Goal: Transaction & Acquisition: Purchase product/service

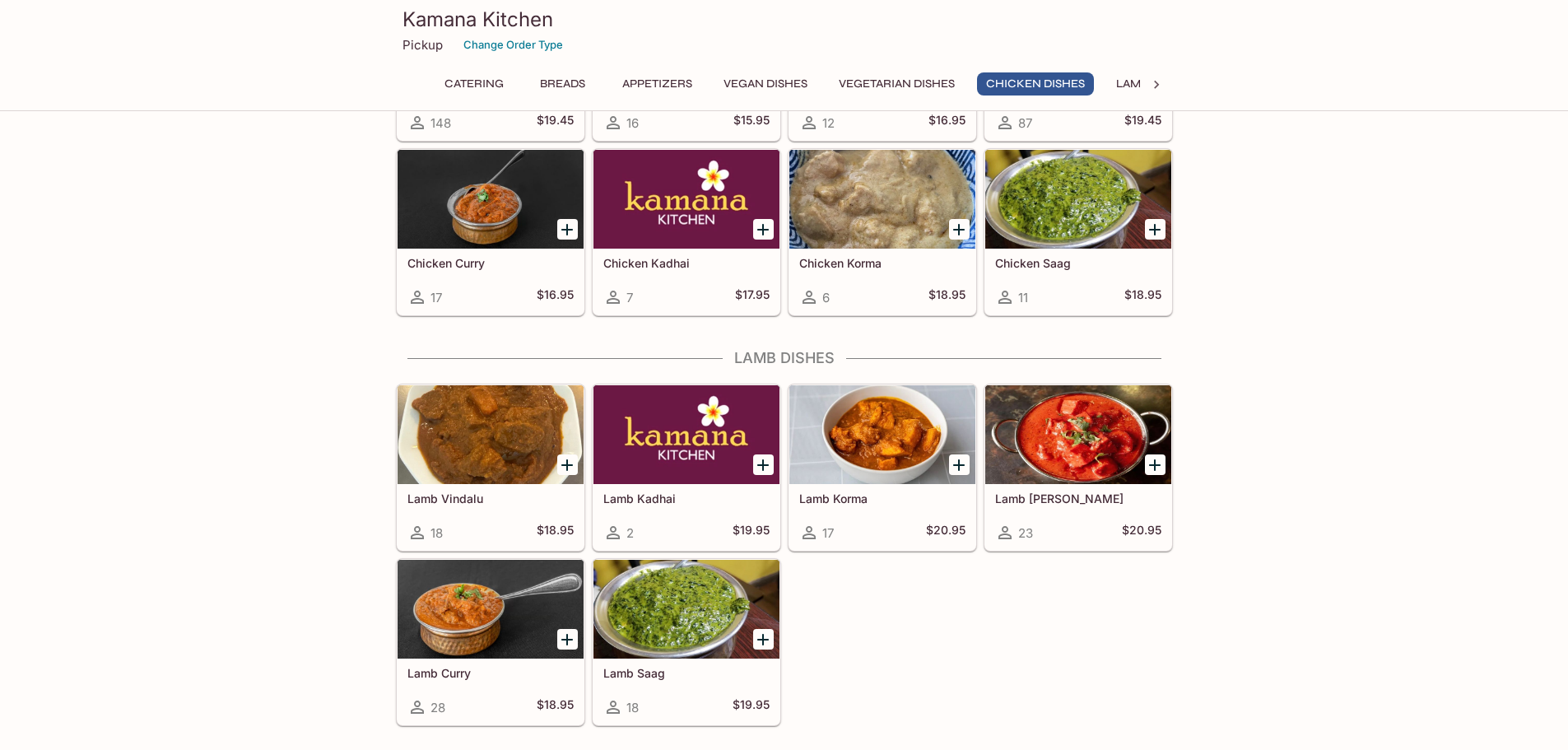
scroll to position [3128, 0]
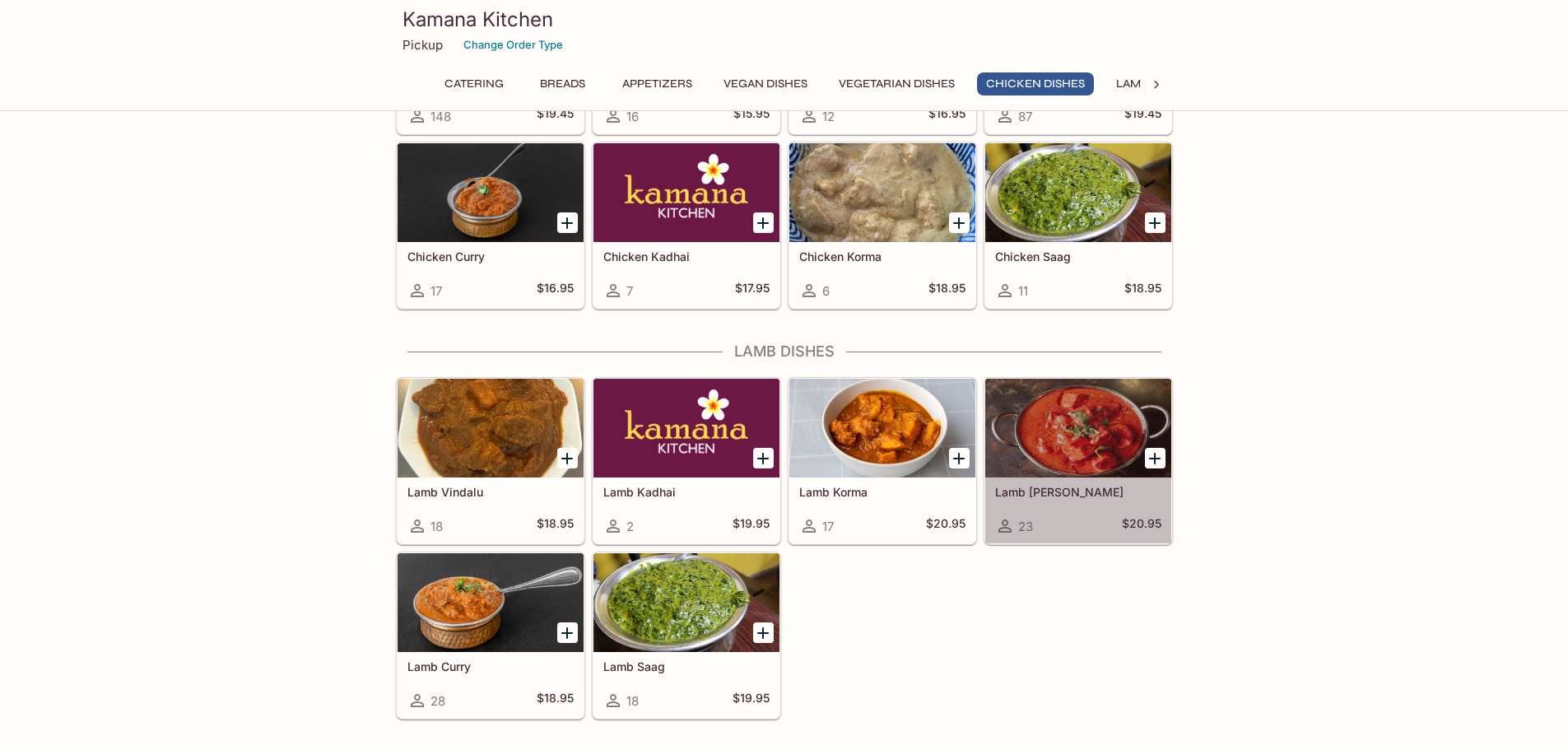
click at [1089, 445] on div at bounding box center [1078, 428] width 186 height 99
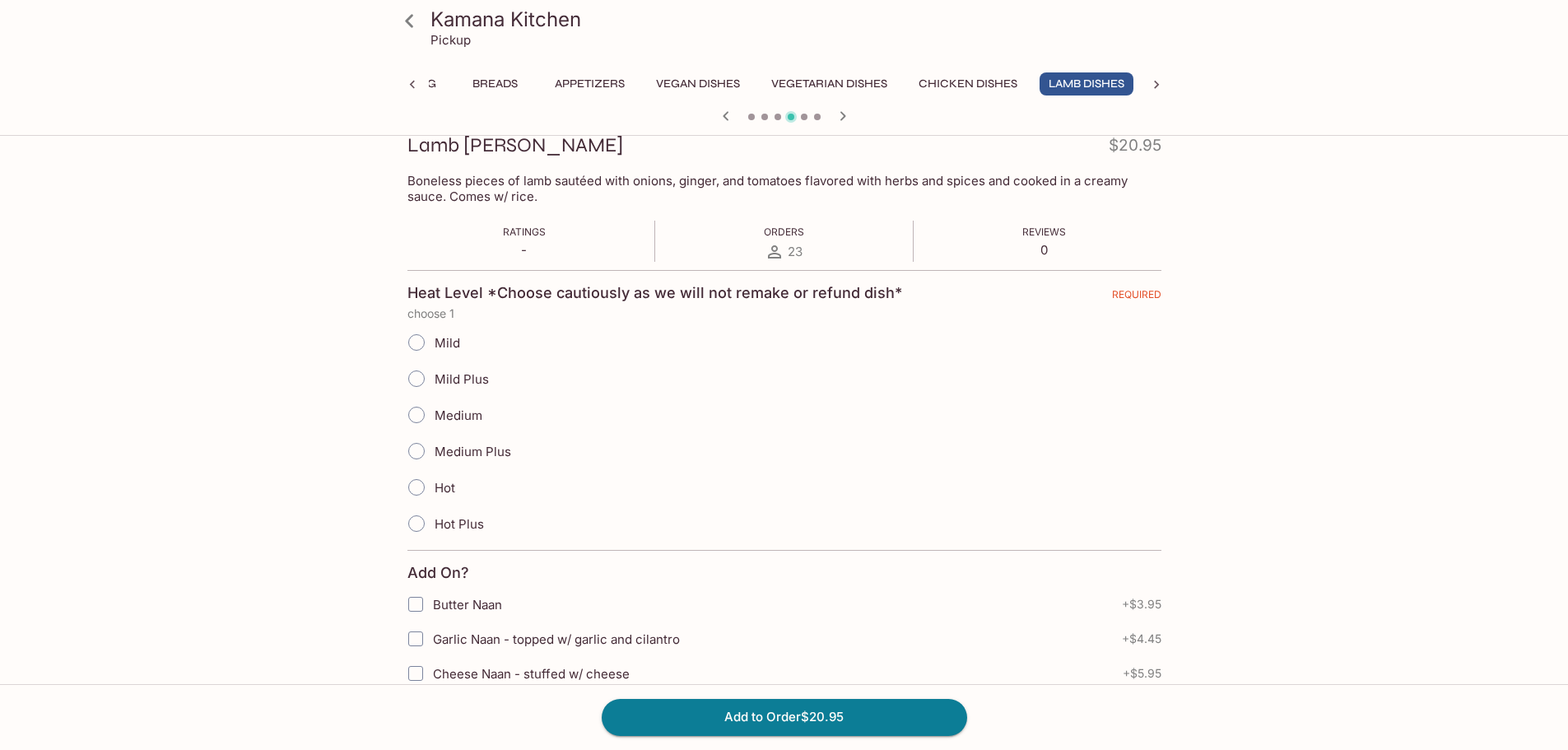
scroll to position [247, 0]
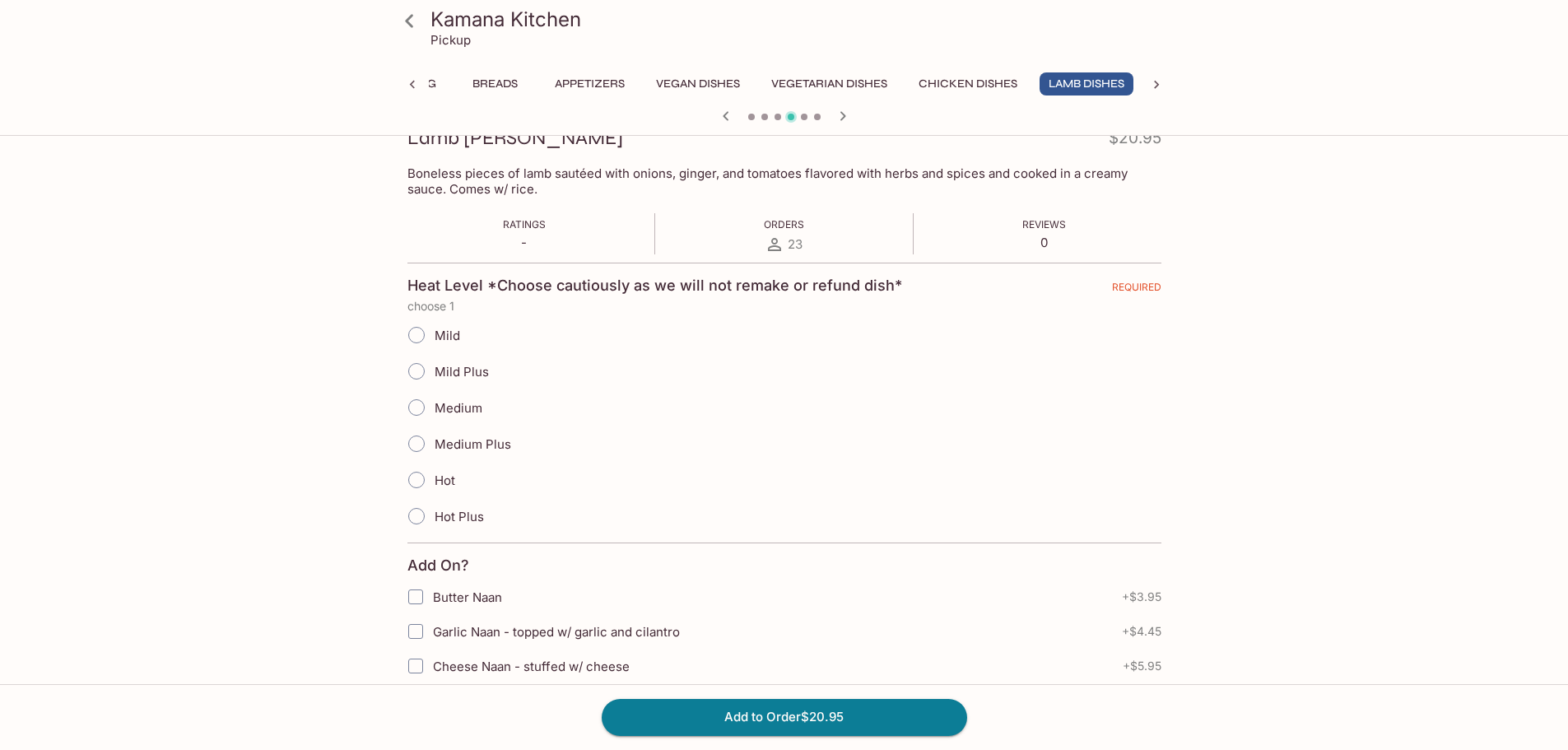
click at [413, 338] on input "Mild" at bounding box center [416, 335] width 35 height 35
radio input "true"
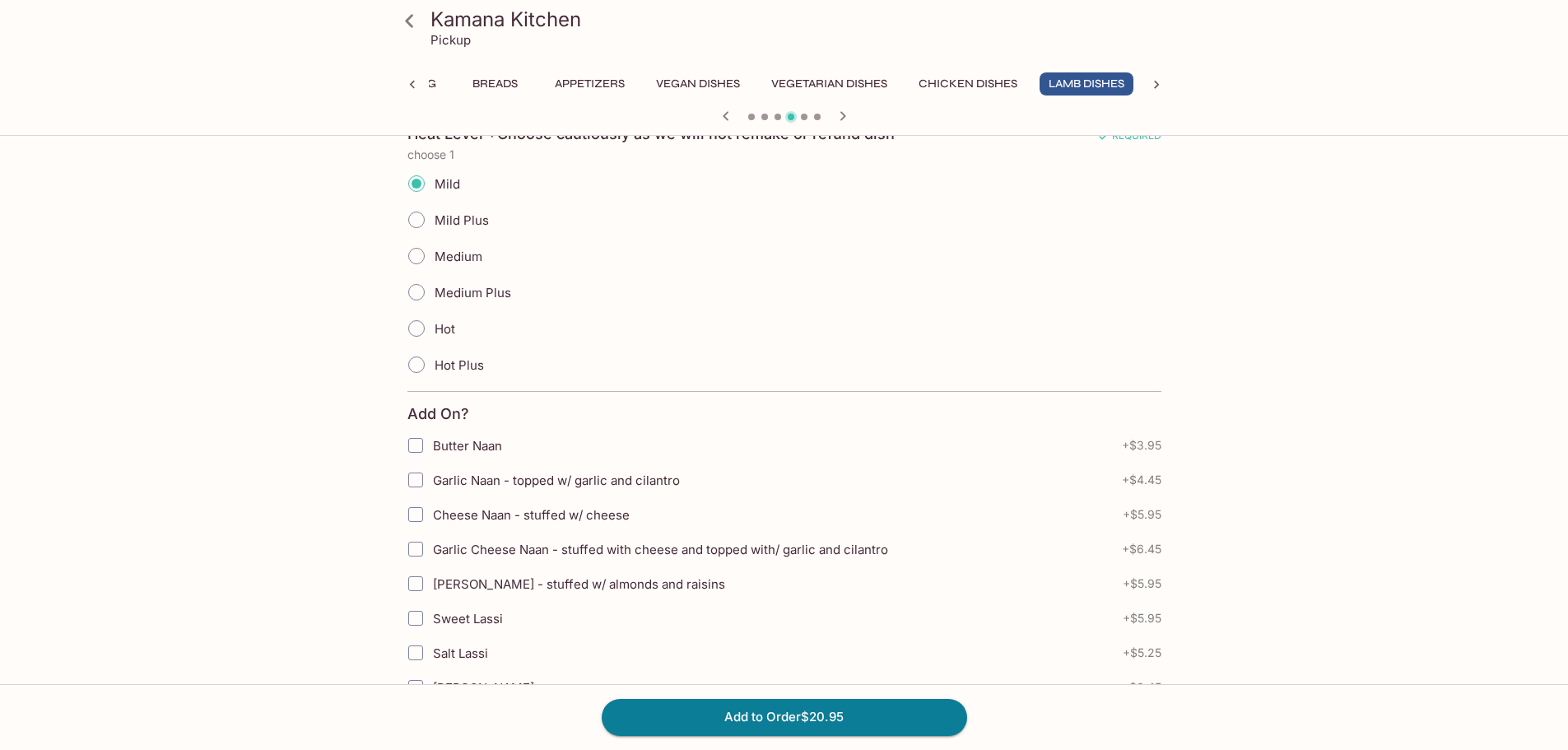
scroll to position [412, 0]
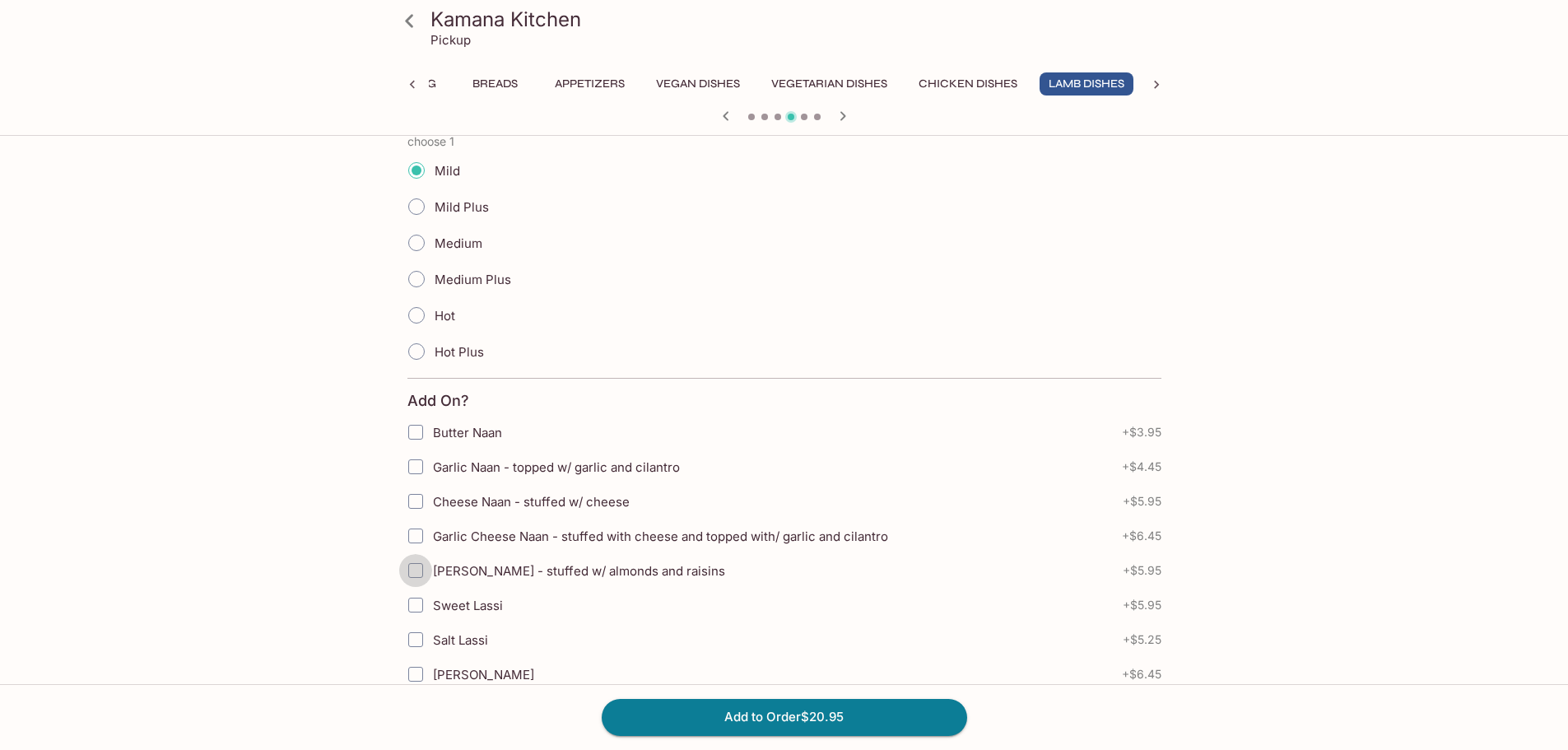
click at [412, 569] on input "[PERSON_NAME] - stuffed w/ almonds and raisins" at bounding box center [415, 570] width 33 height 33
checkbox input "true"
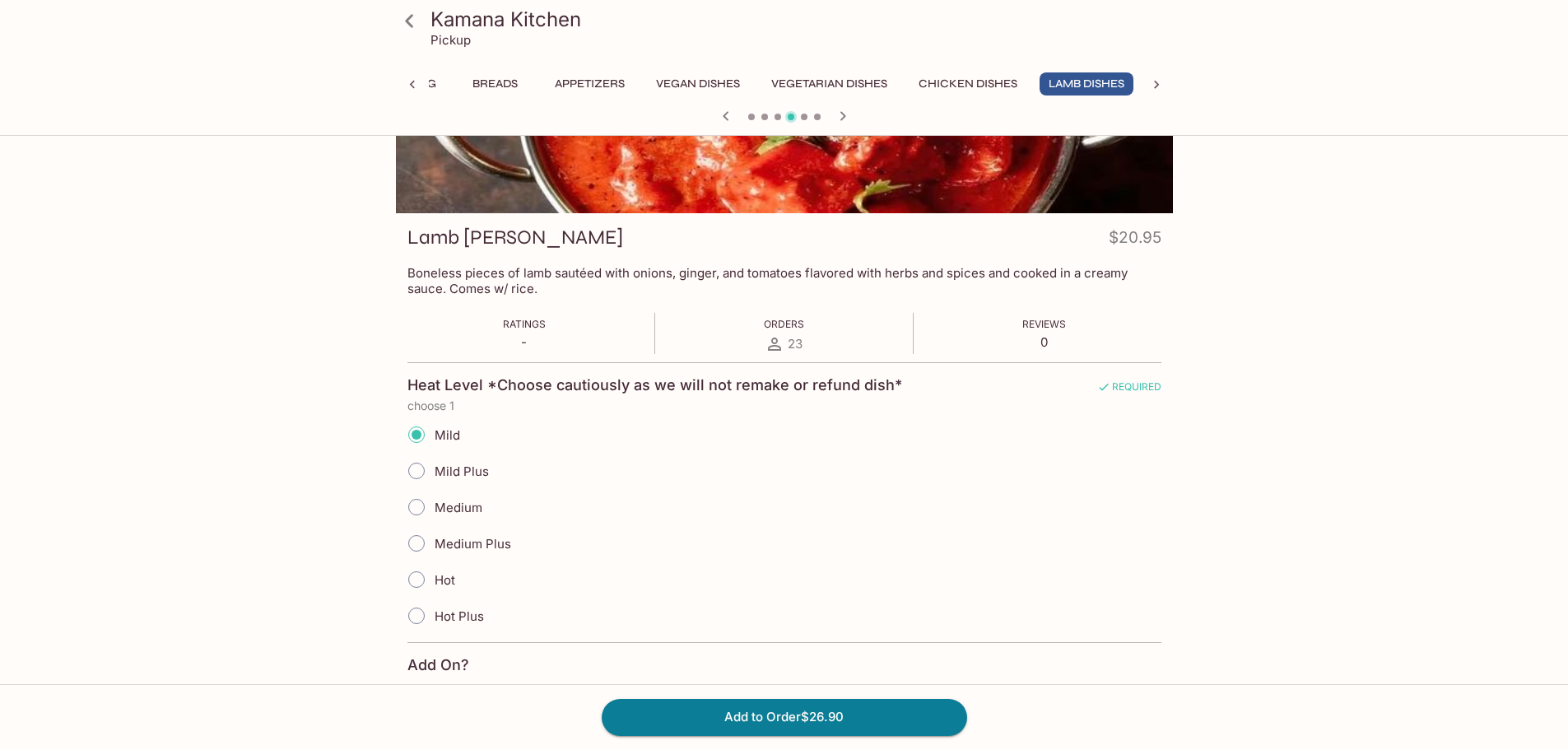
scroll to position [329, 0]
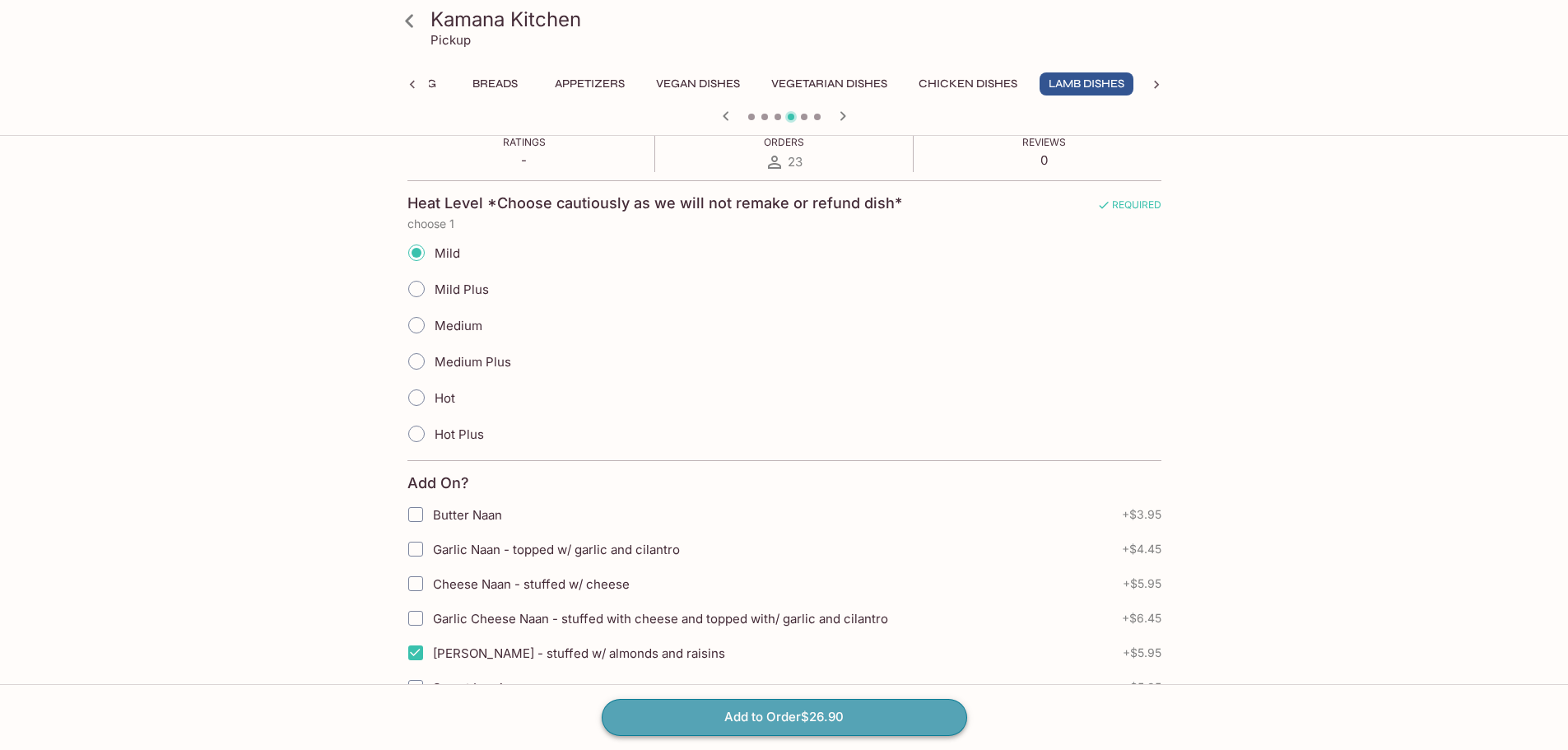
click at [802, 717] on button "Add to Order $26.90" at bounding box center [785, 716] width 365 height 36
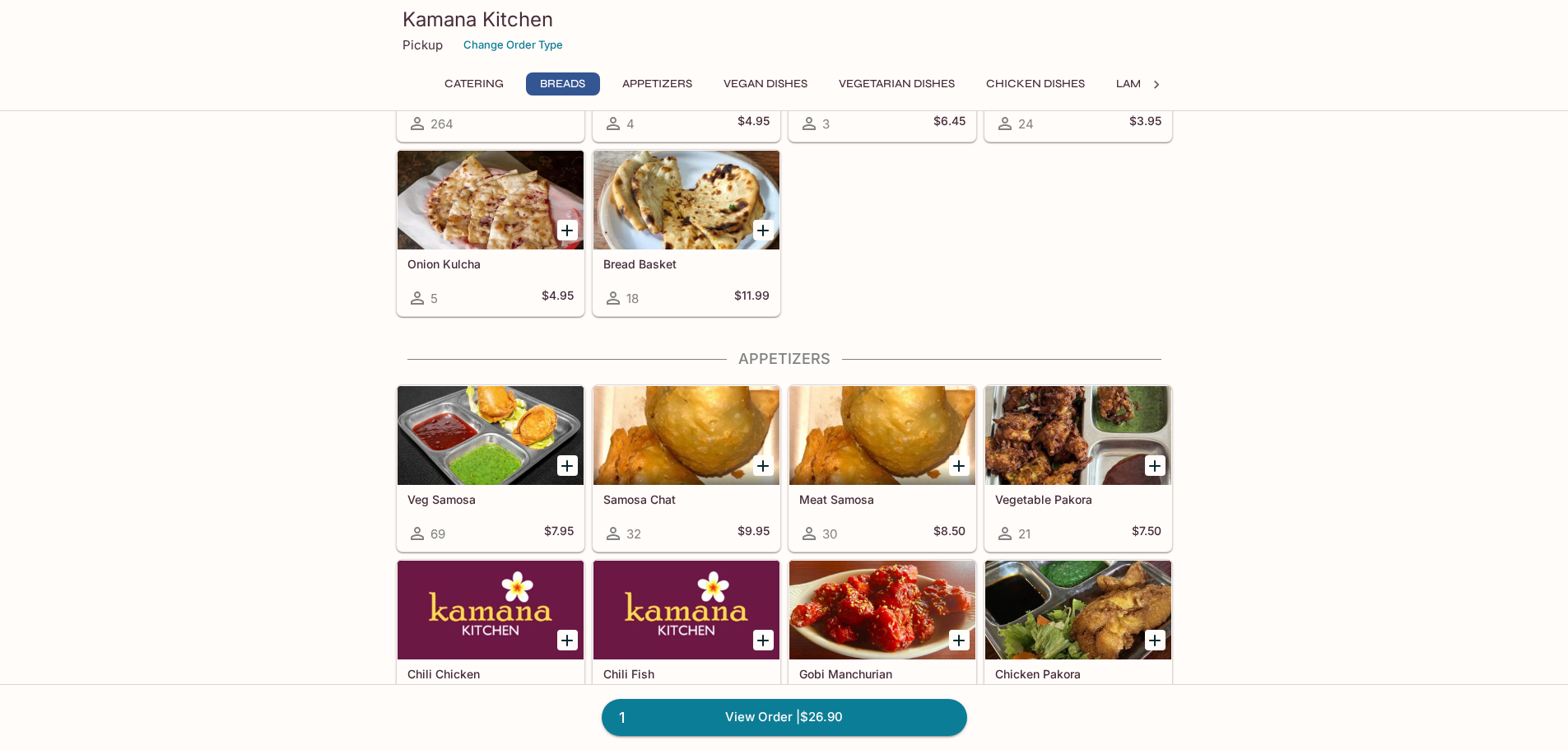
scroll to position [823, 0]
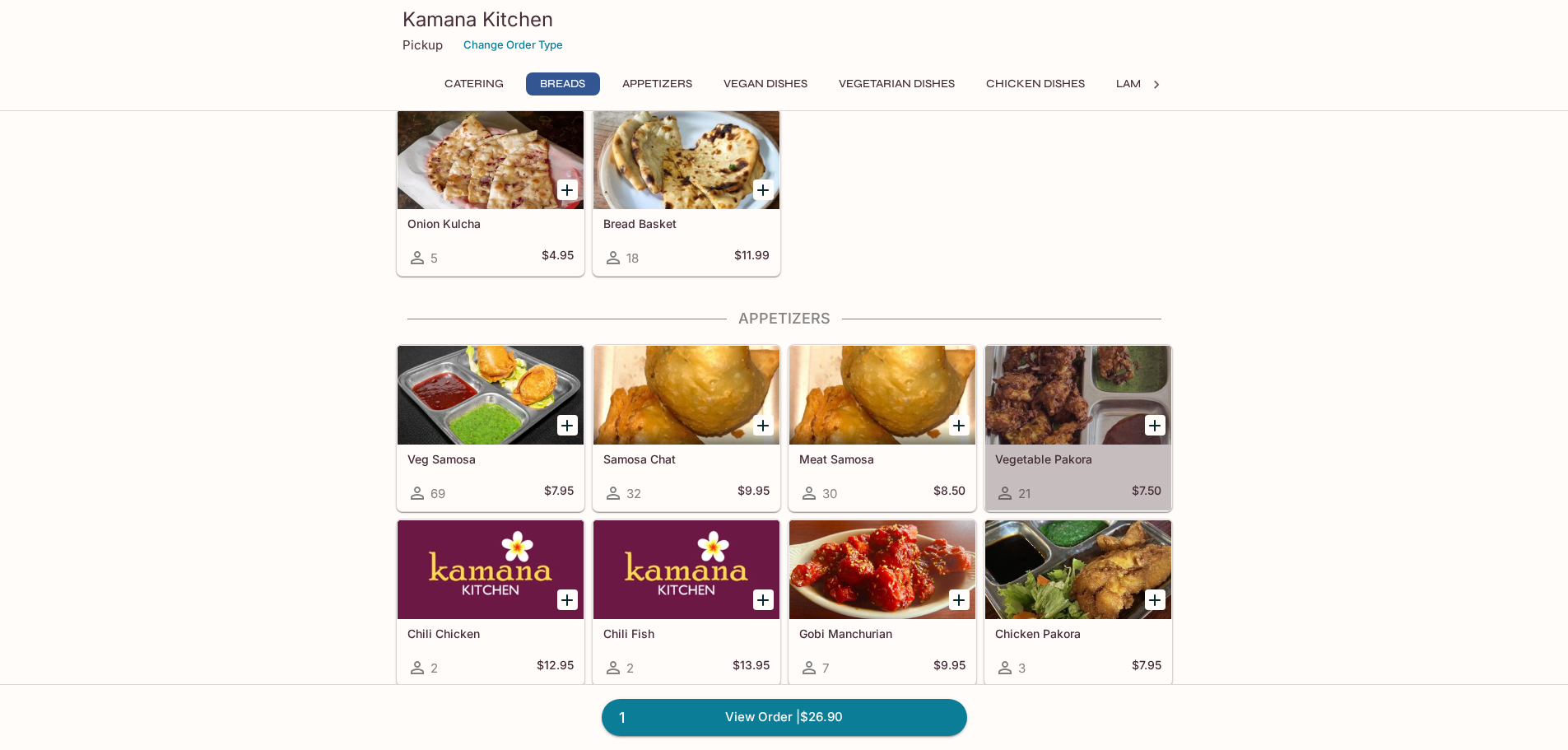
click at [1073, 391] on div at bounding box center [1078, 395] width 186 height 99
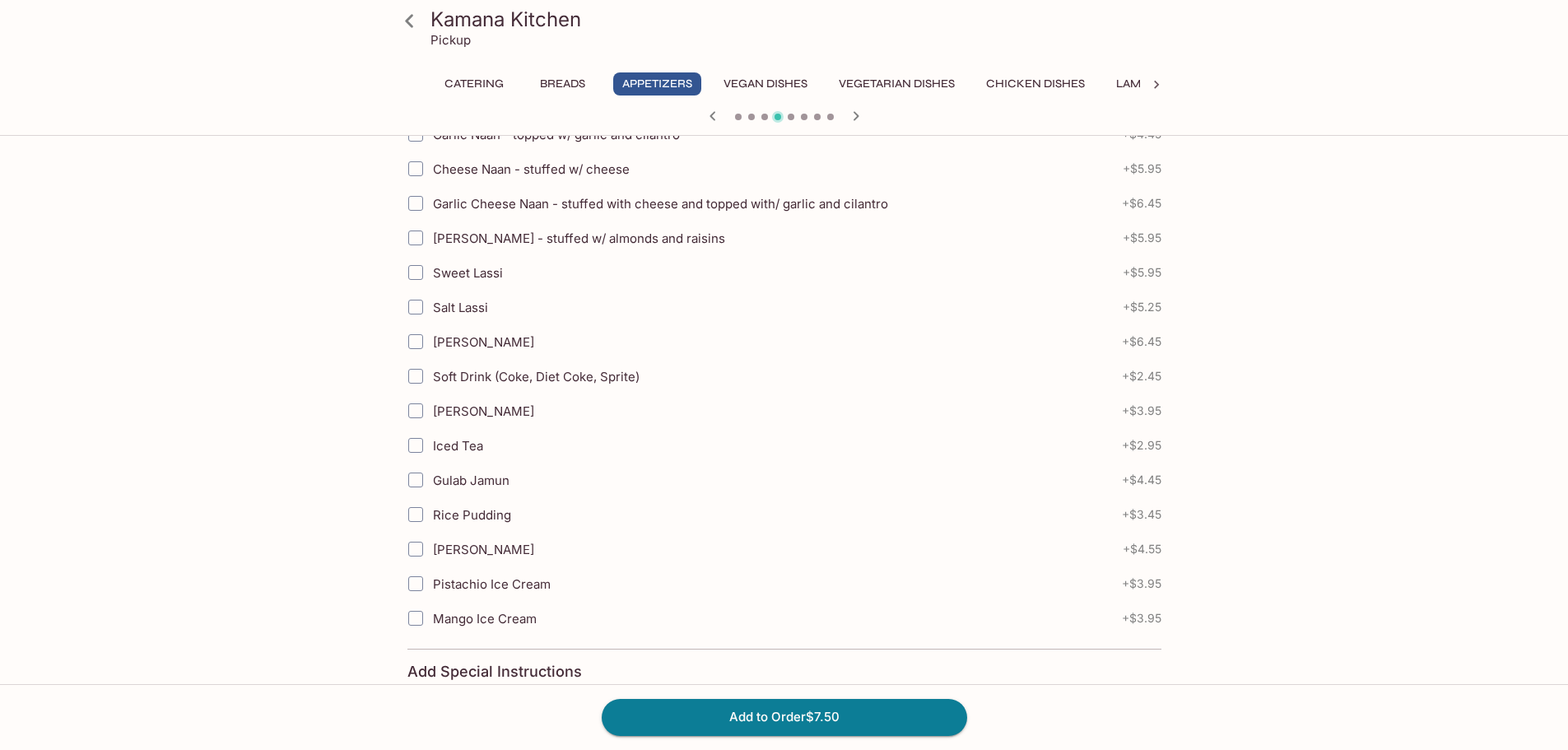
scroll to position [631, 0]
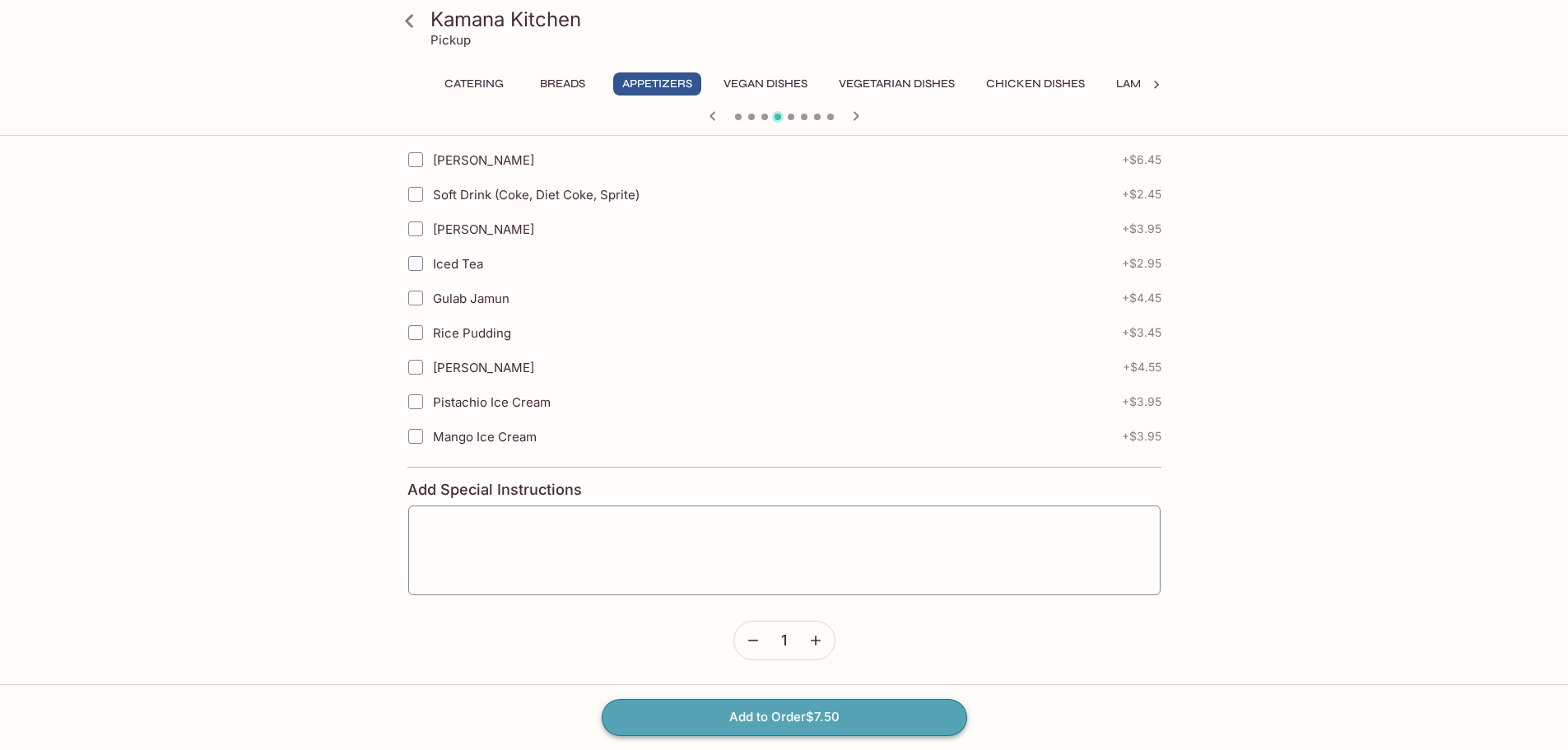
click at [808, 719] on button "Add to Order $7.50" at bounding box center [785, 716] width 365 height 36
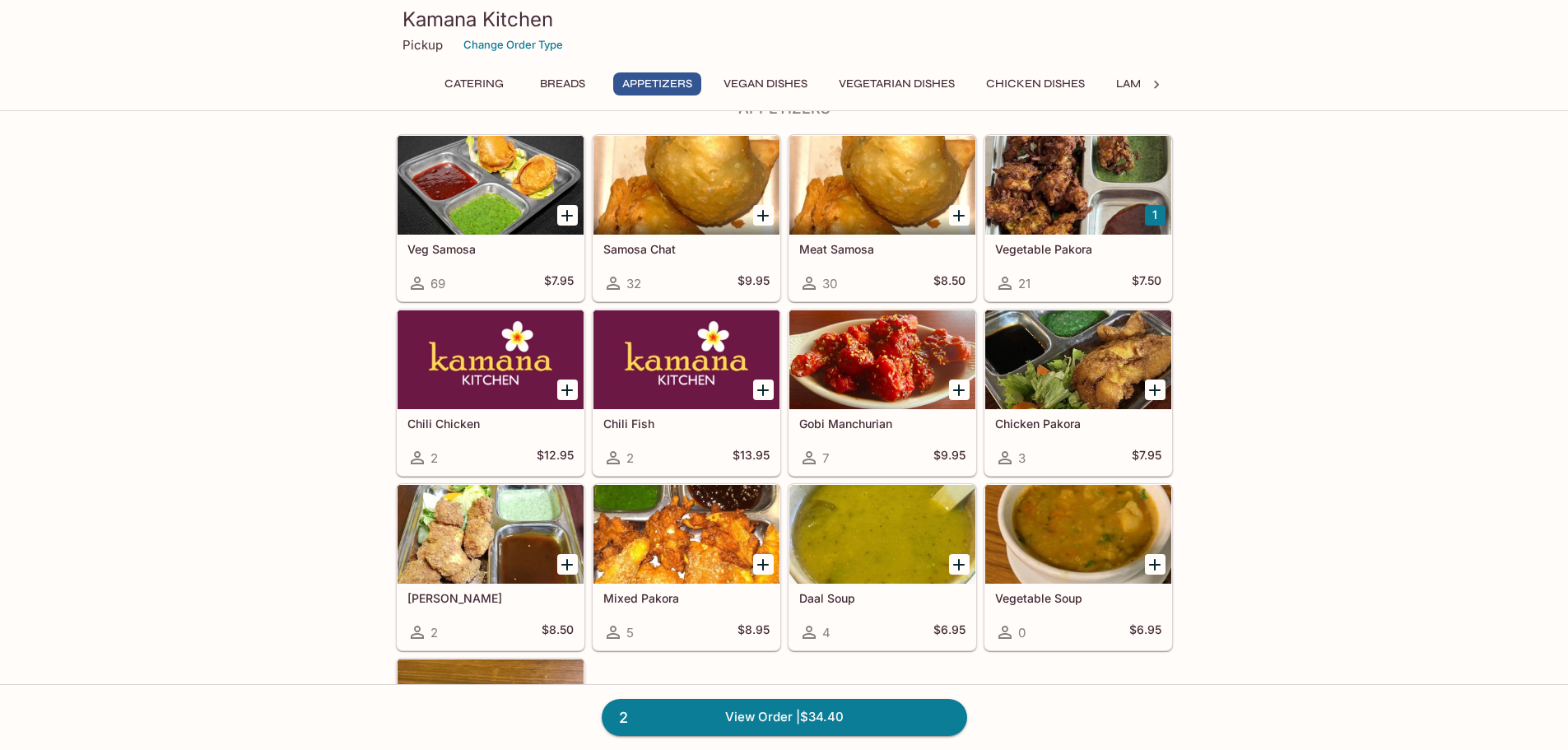
scroll to position [1070, 0]
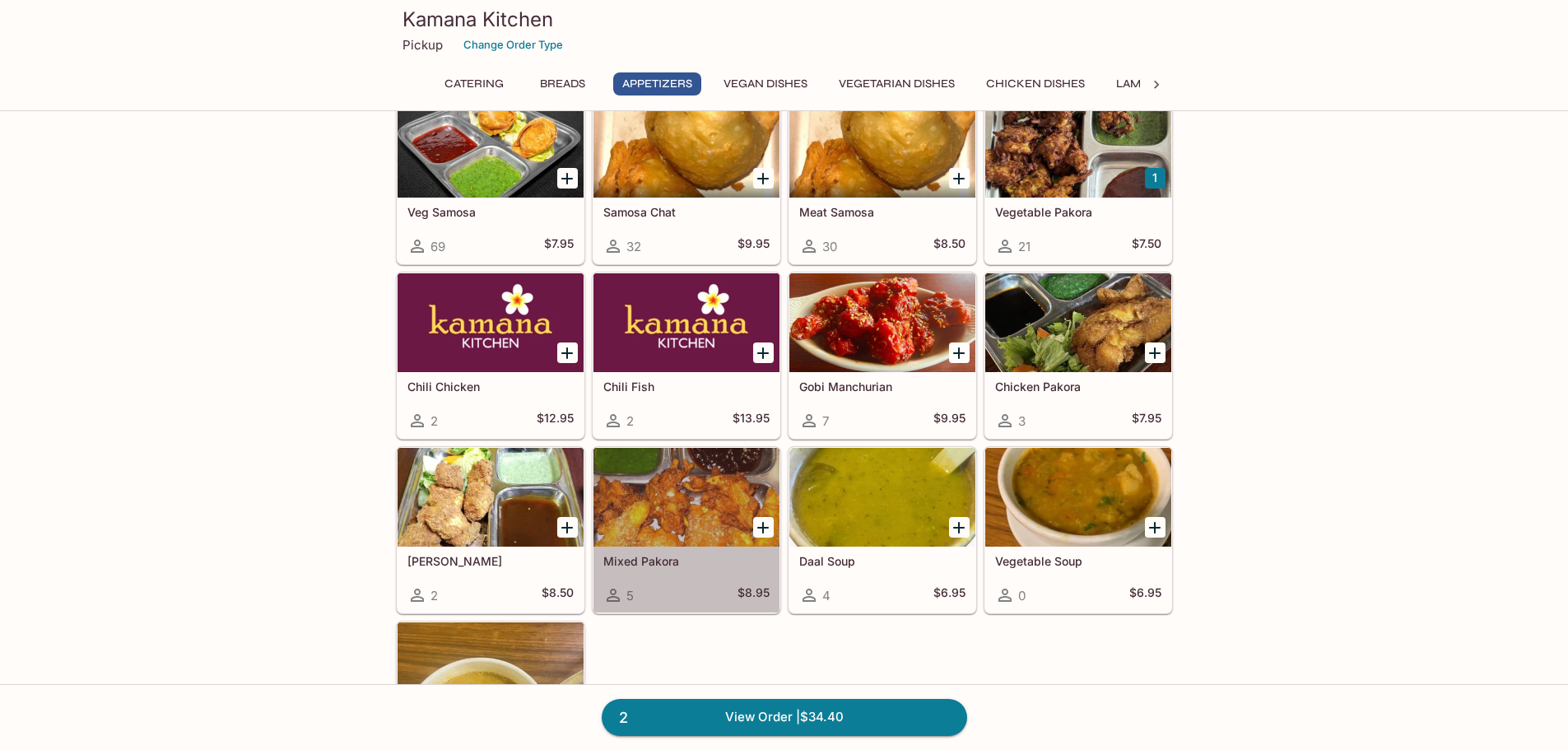
click at [687, 512] on div at bounding box center [687, 497] width 186 height 99
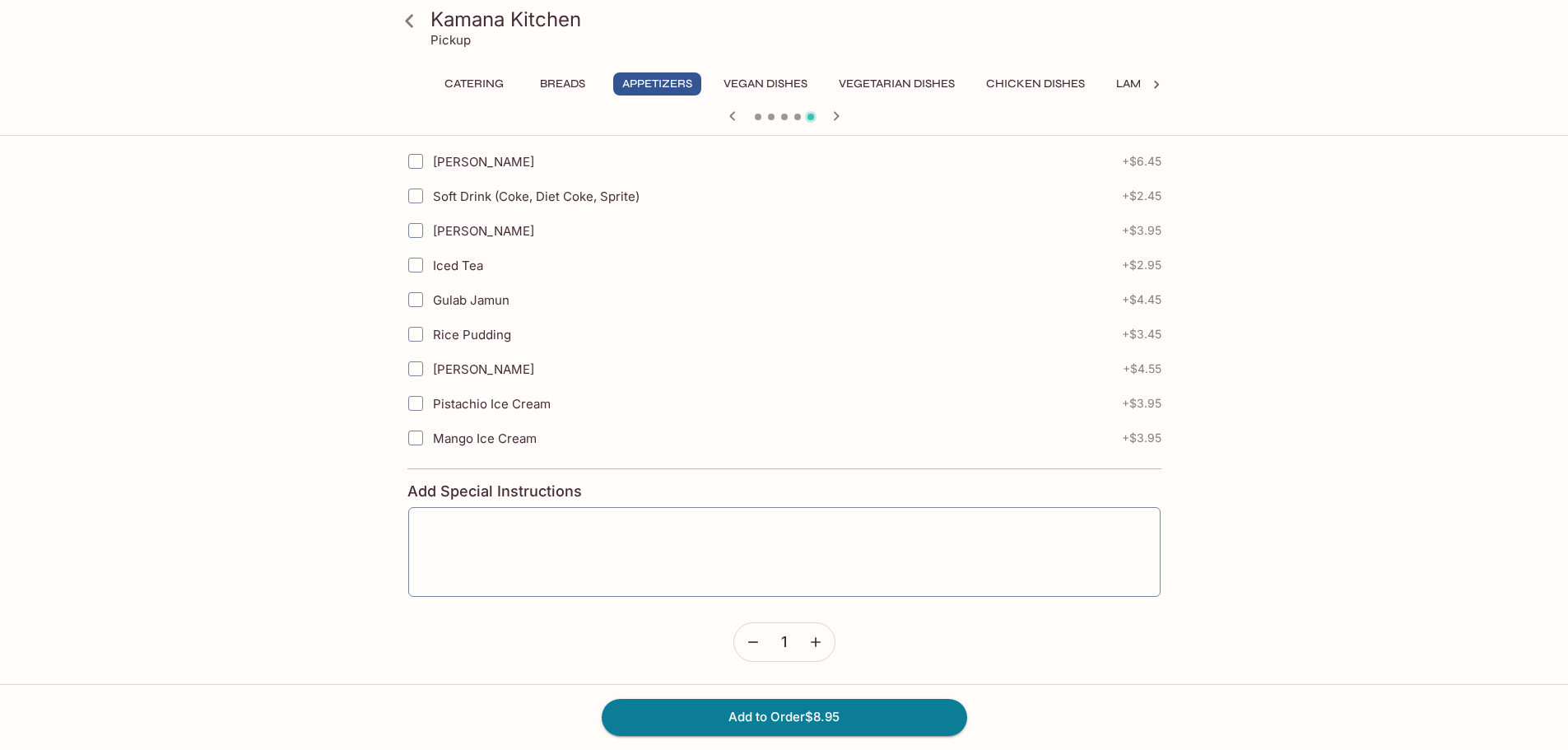
scroll to position [631, 0]
click at [784, 714] on button "Add to Order $8.95" at bounding box center [785, 716] width 365 height 36
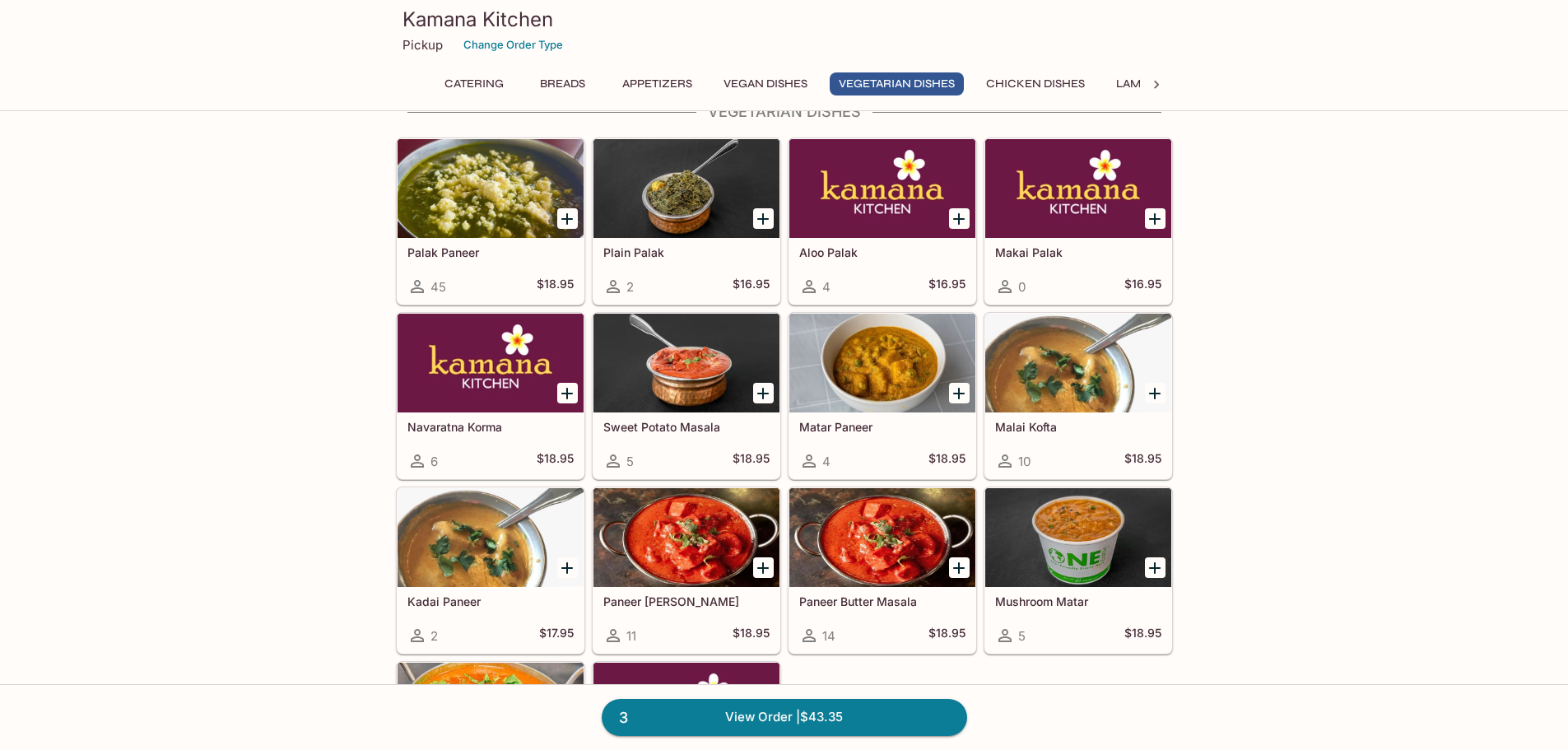
scroll to position [2222, 0]
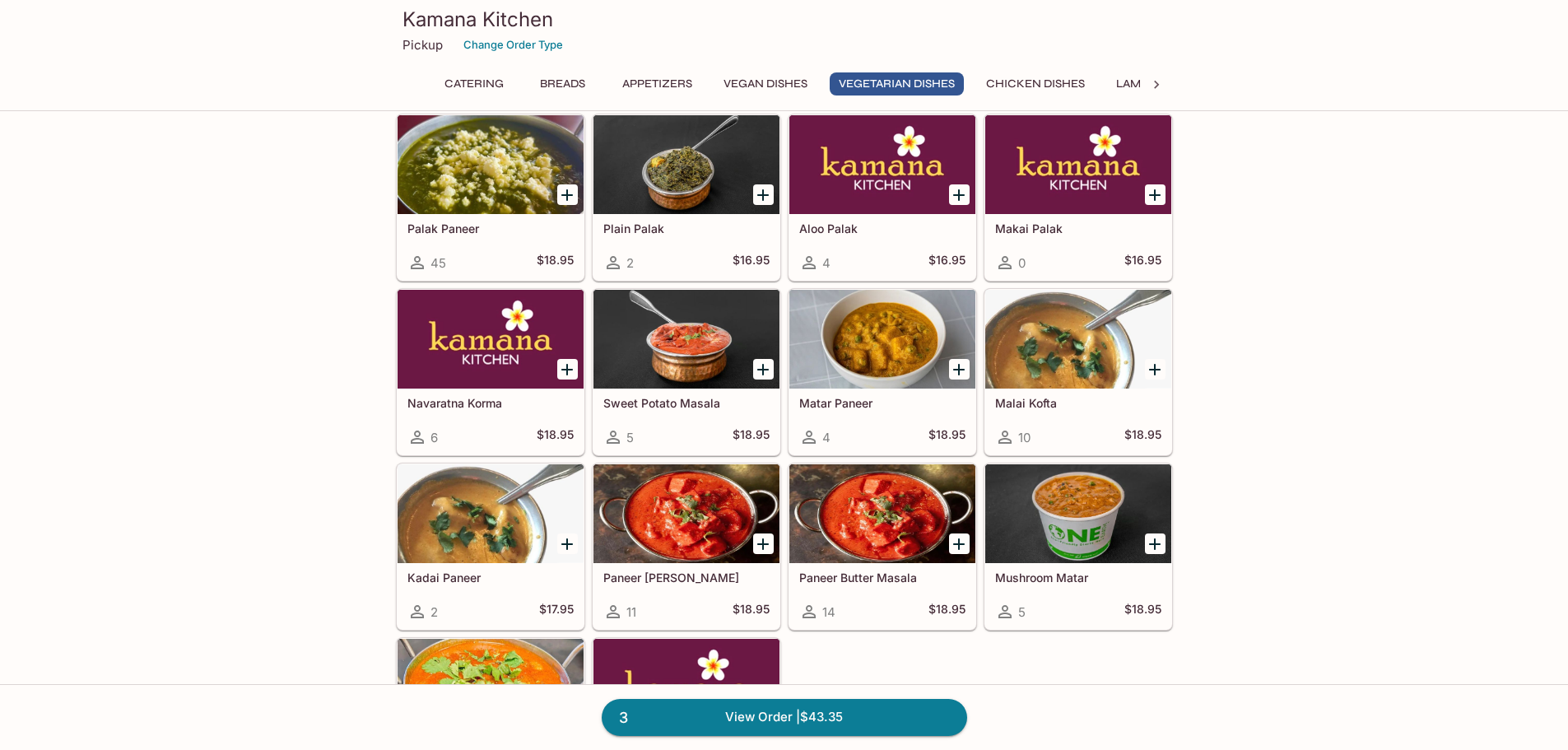
click at [1060, 353] on div at bounding box center [1078, 339] width 186 height 99
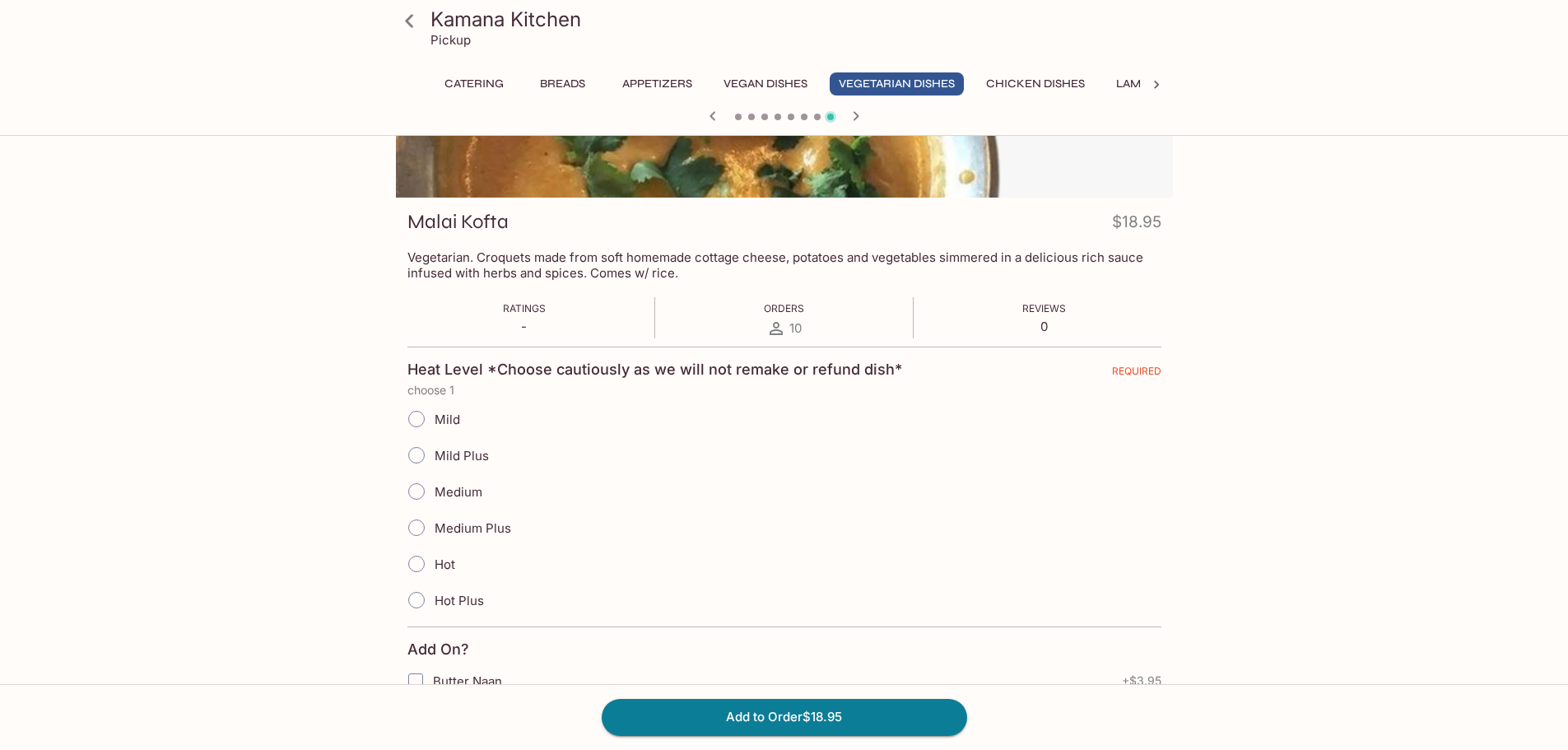
scroll to position [165, 0]
click at [417, 417] on input "Mild" at bounding box center [416, 417] width 35 height 35
radio input "true"
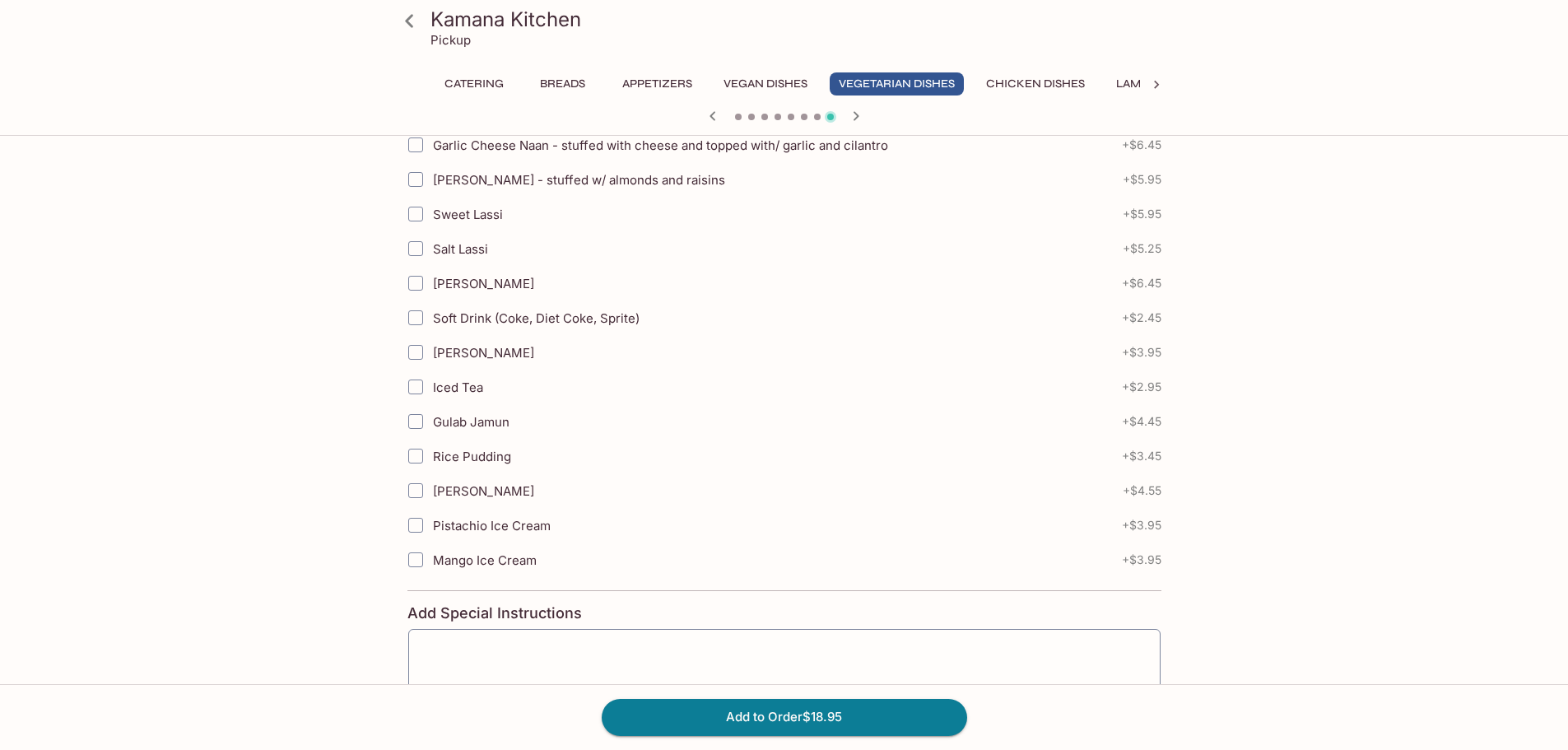
scroll to position [823, 0]
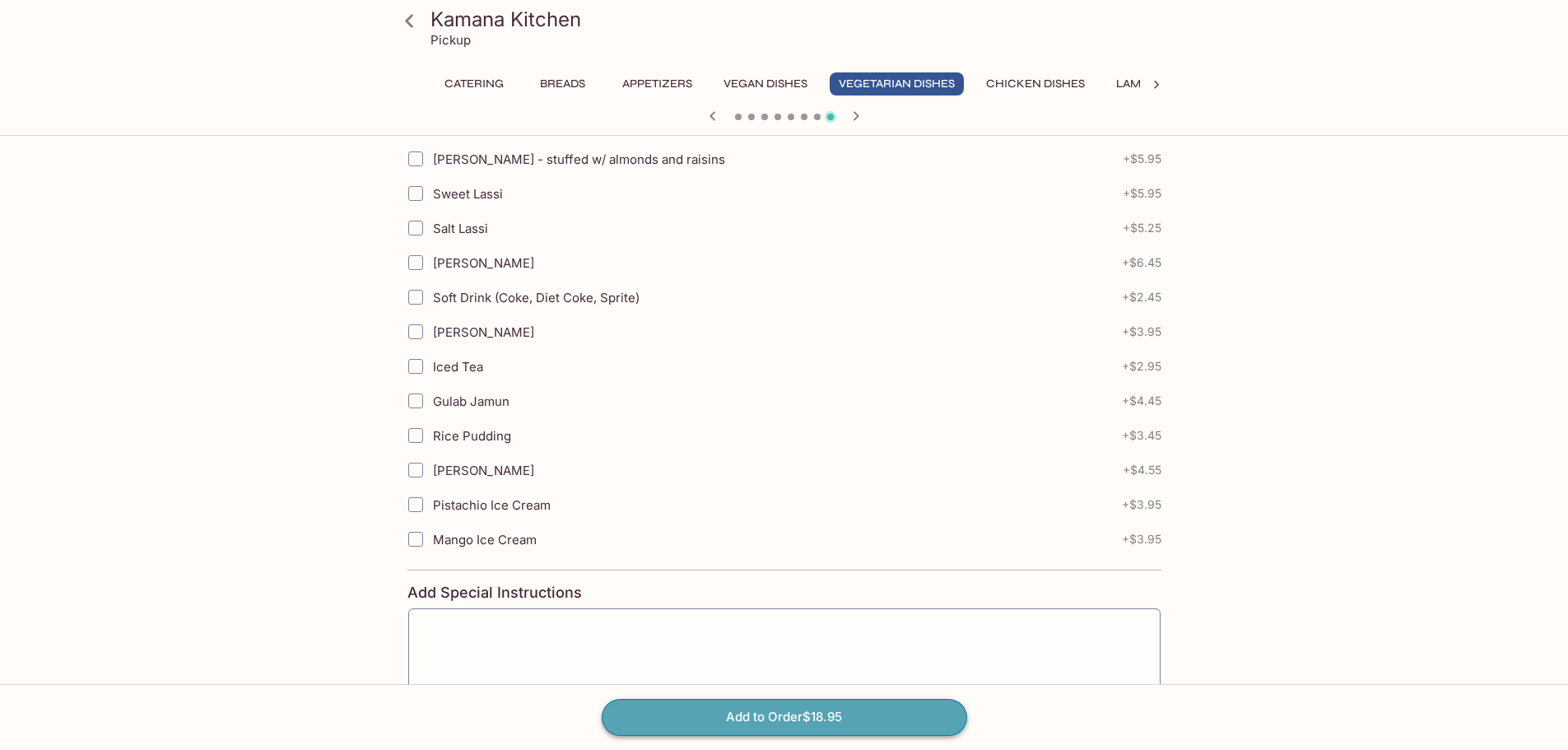
click at [765, 720] on button "Add to Order $18.95" at bounding box center [785, 716] width 365 height 36
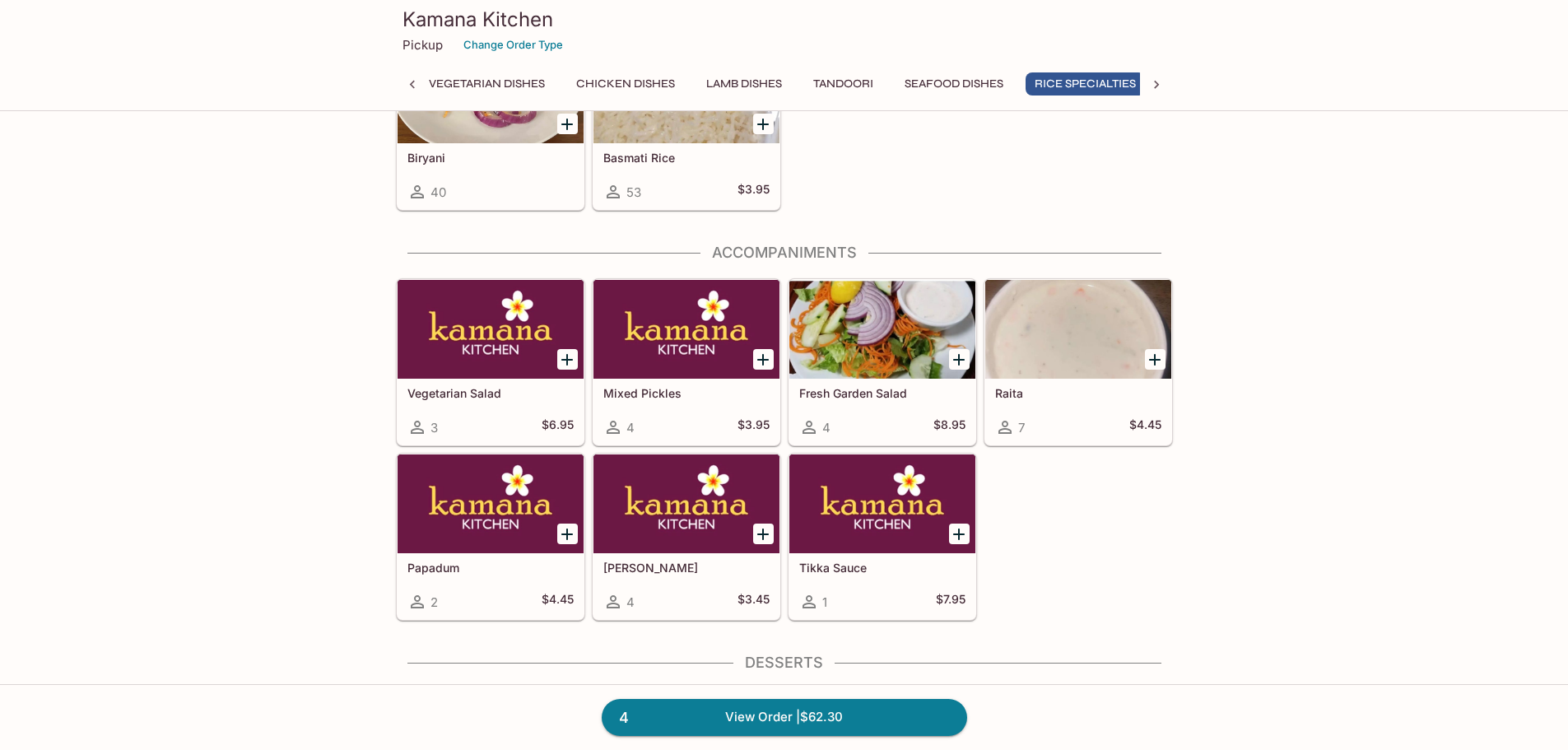
scroll to position [0, 425]
click at [1120, 334] on div at bounding box center [1078, 329] width 186 height 99
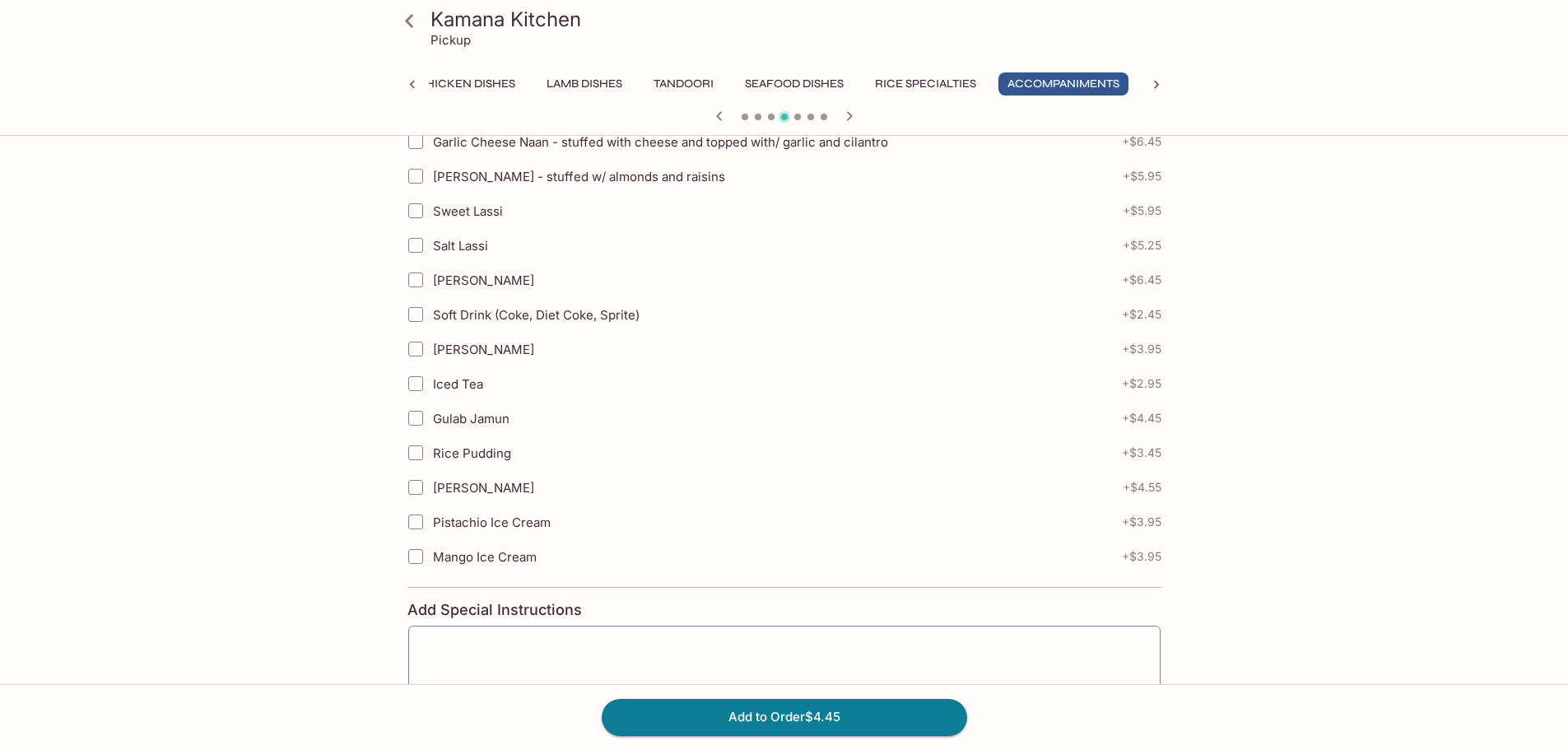
scroll to position [576, 0]
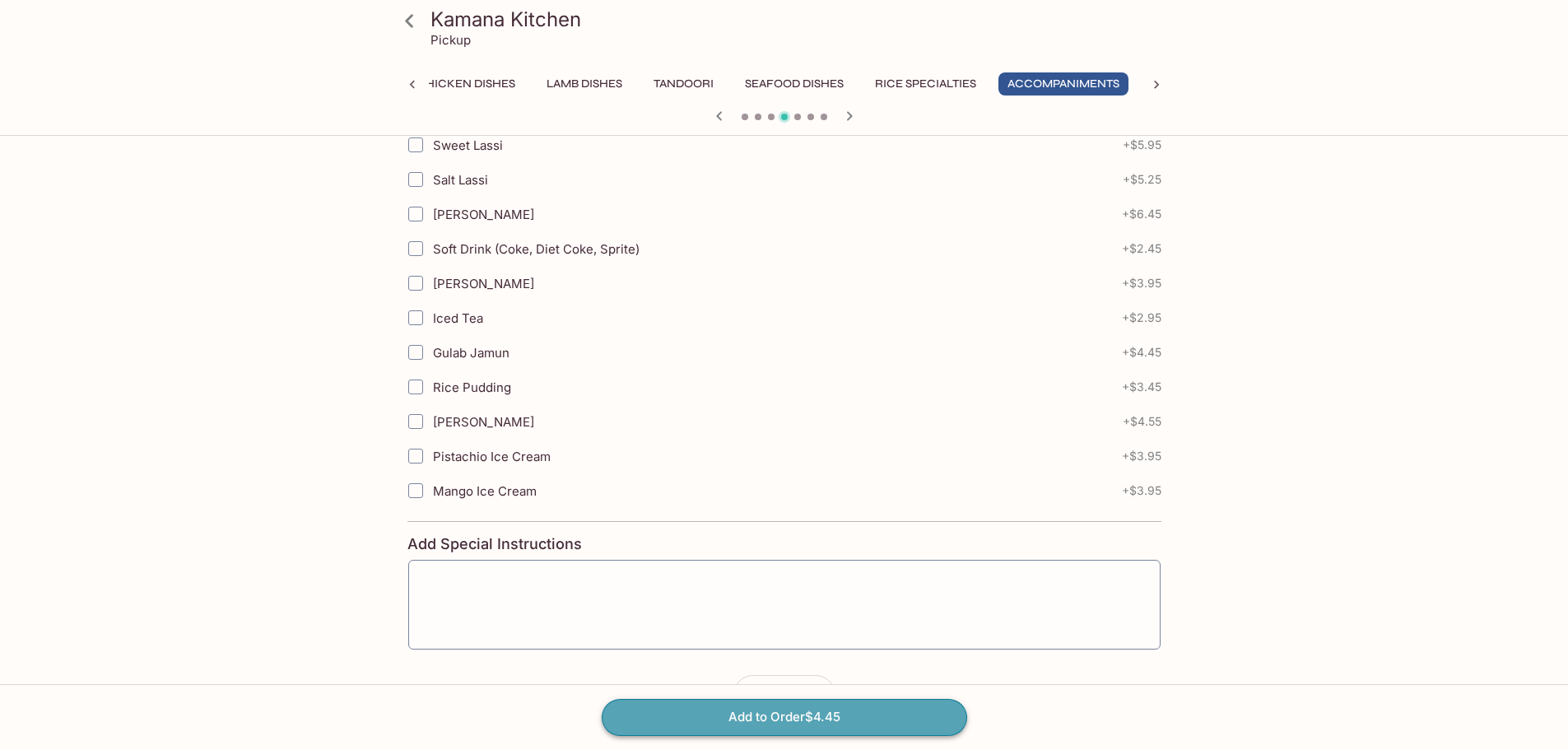
click at [800, 718] on button "Add to Order $4.45" at bounding box center [785, 716] width 365 height 36
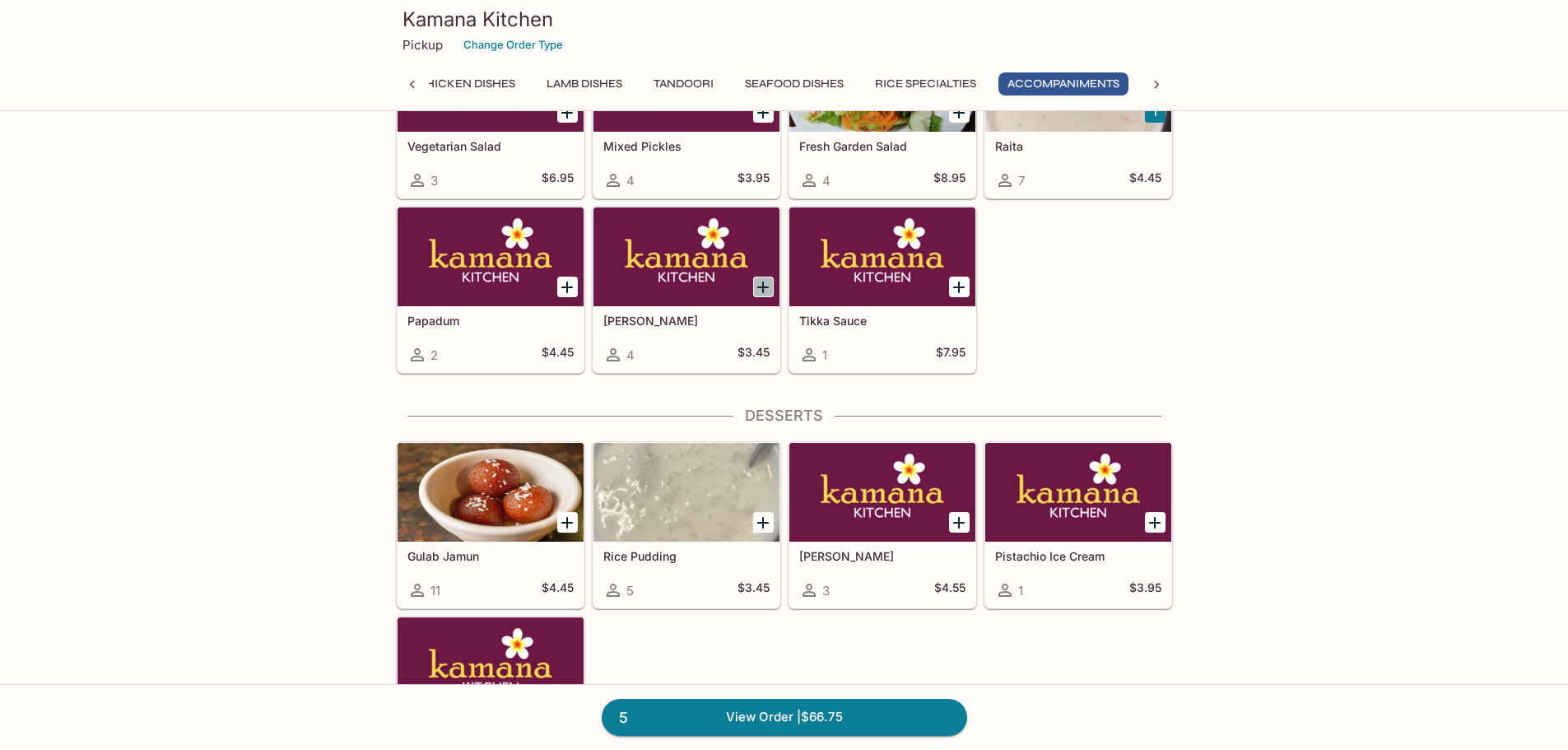
click at [764, 290] on icon "Add Mango Chutney" at bounding box center [763, 287] width 12 height 12
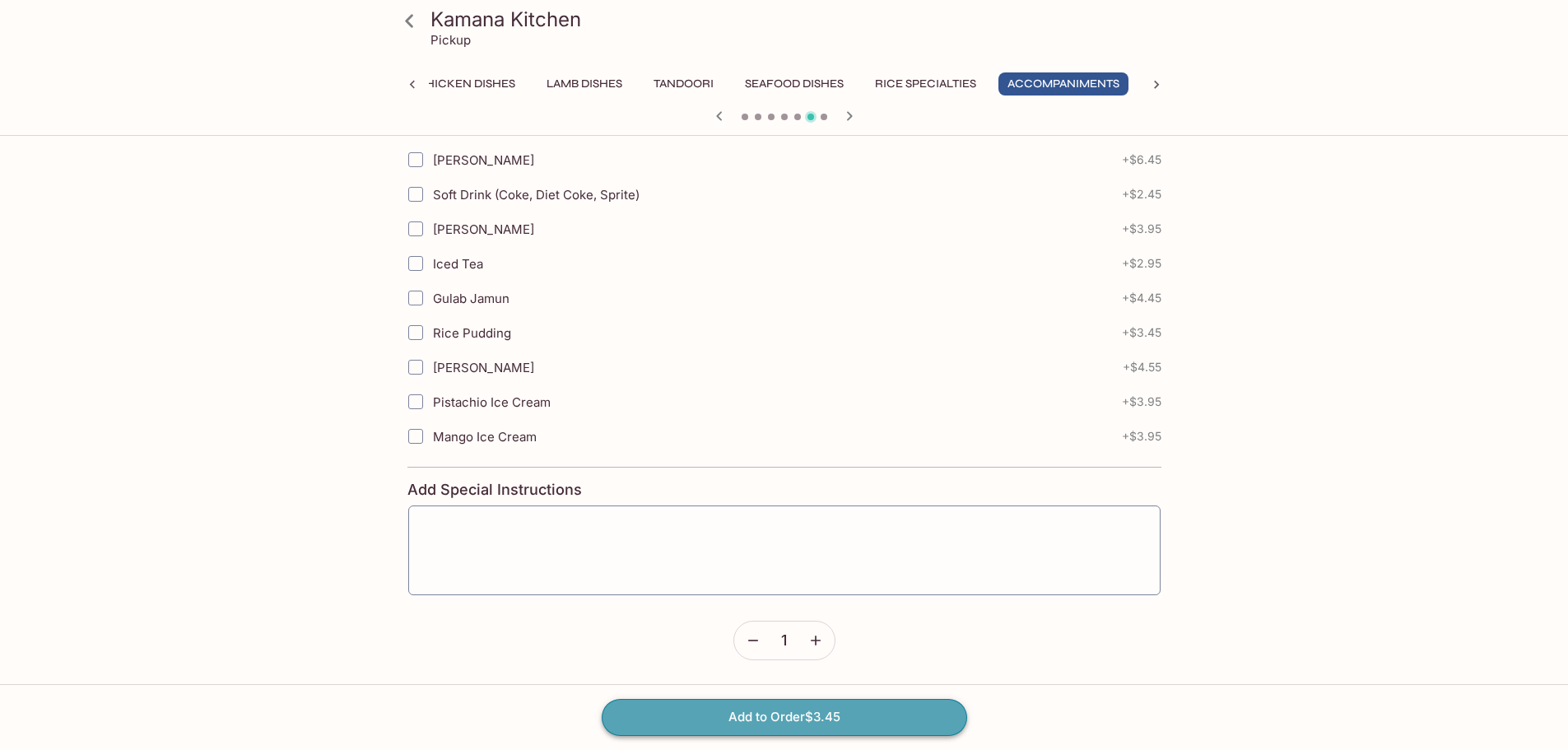
click at [798, 720] on button "Add to Order $3.45" at bounding box center [785, 716] width 365 height 36
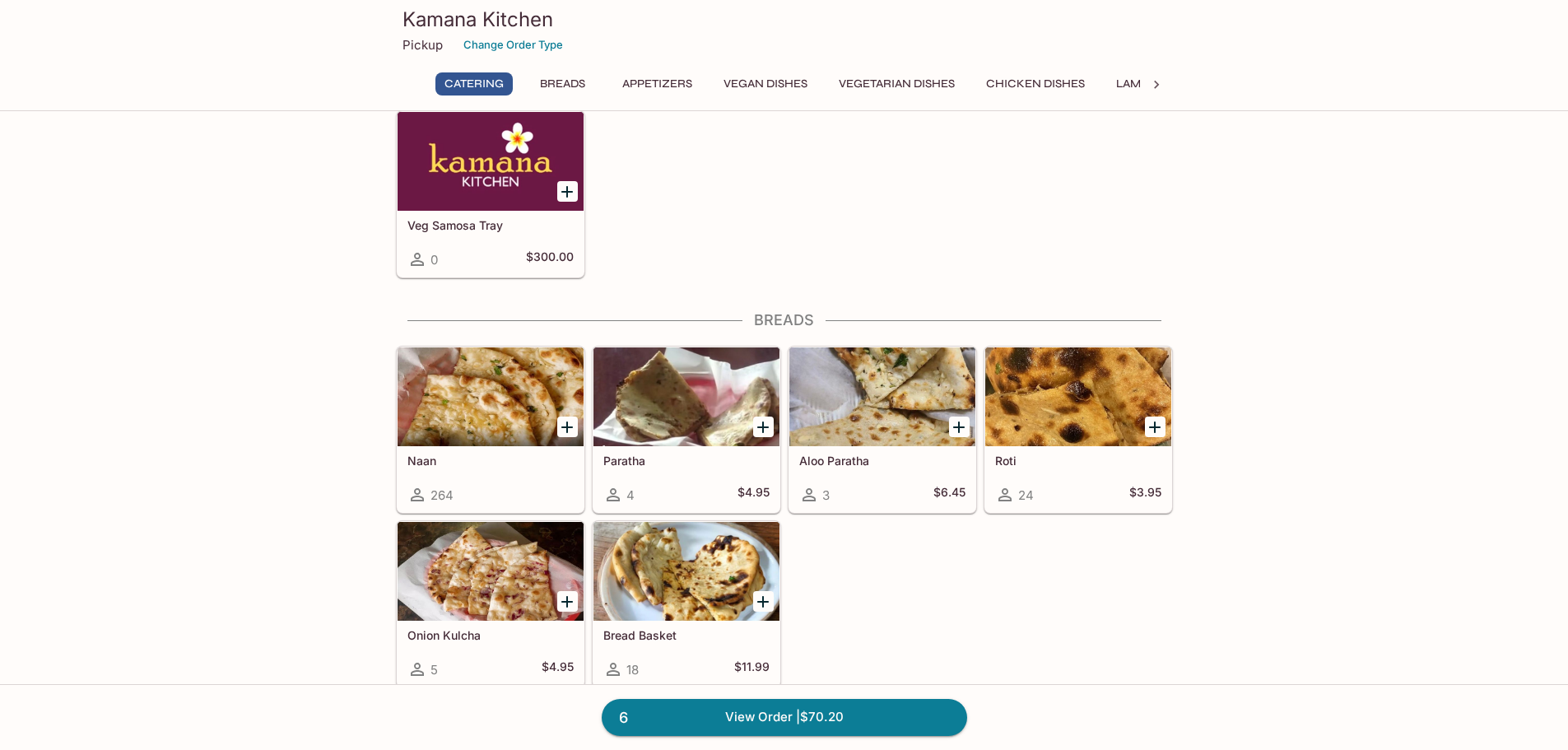
click at [421, 47] on p "Pickup" at bounding box center [423, 45] width 41 height 15
click at [540, 47] on button "Change Order Type" at bounding box center [513, 45] width 114 height 25
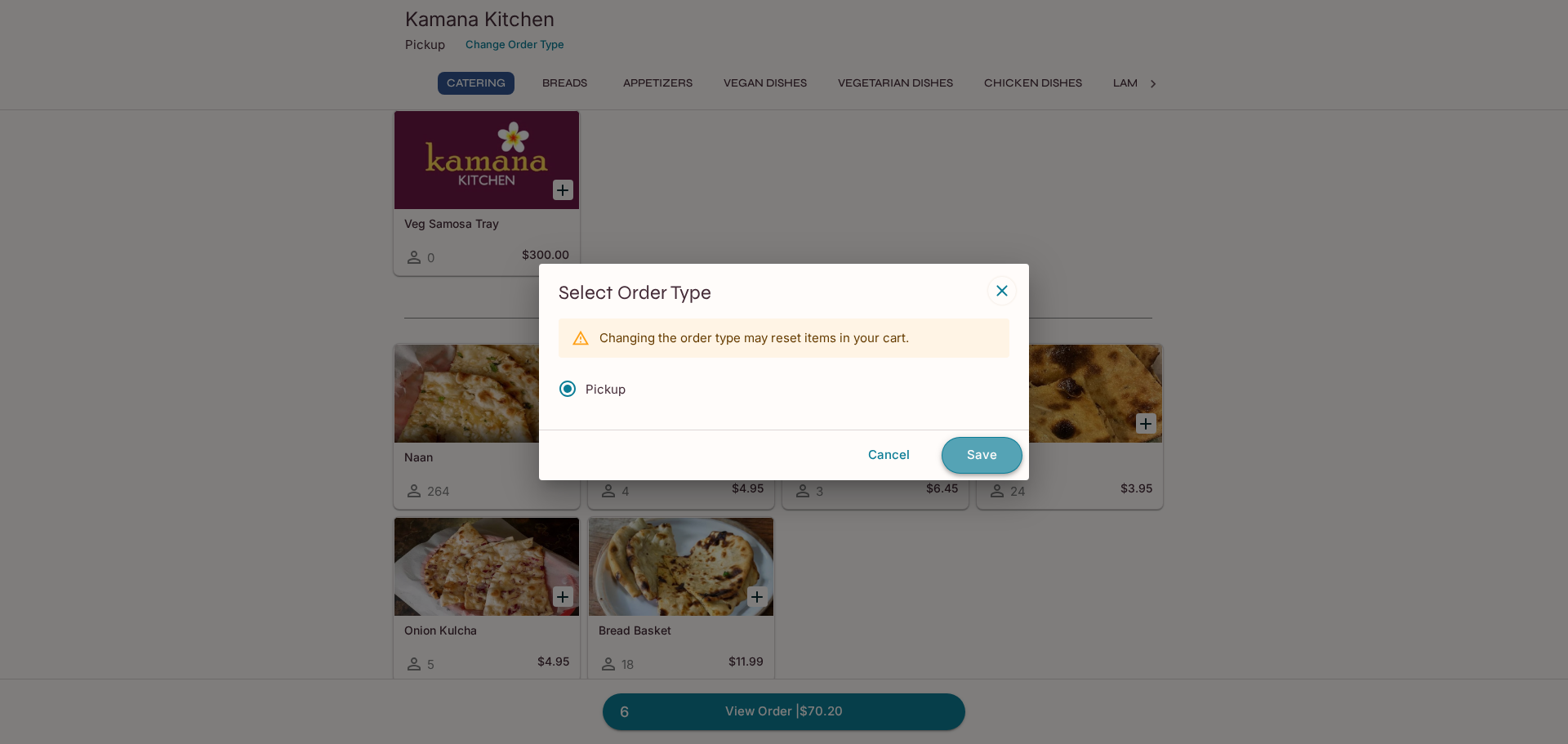
click at [981, 455] on button "Save" at bounding box center [982, 455] width 81 height 36
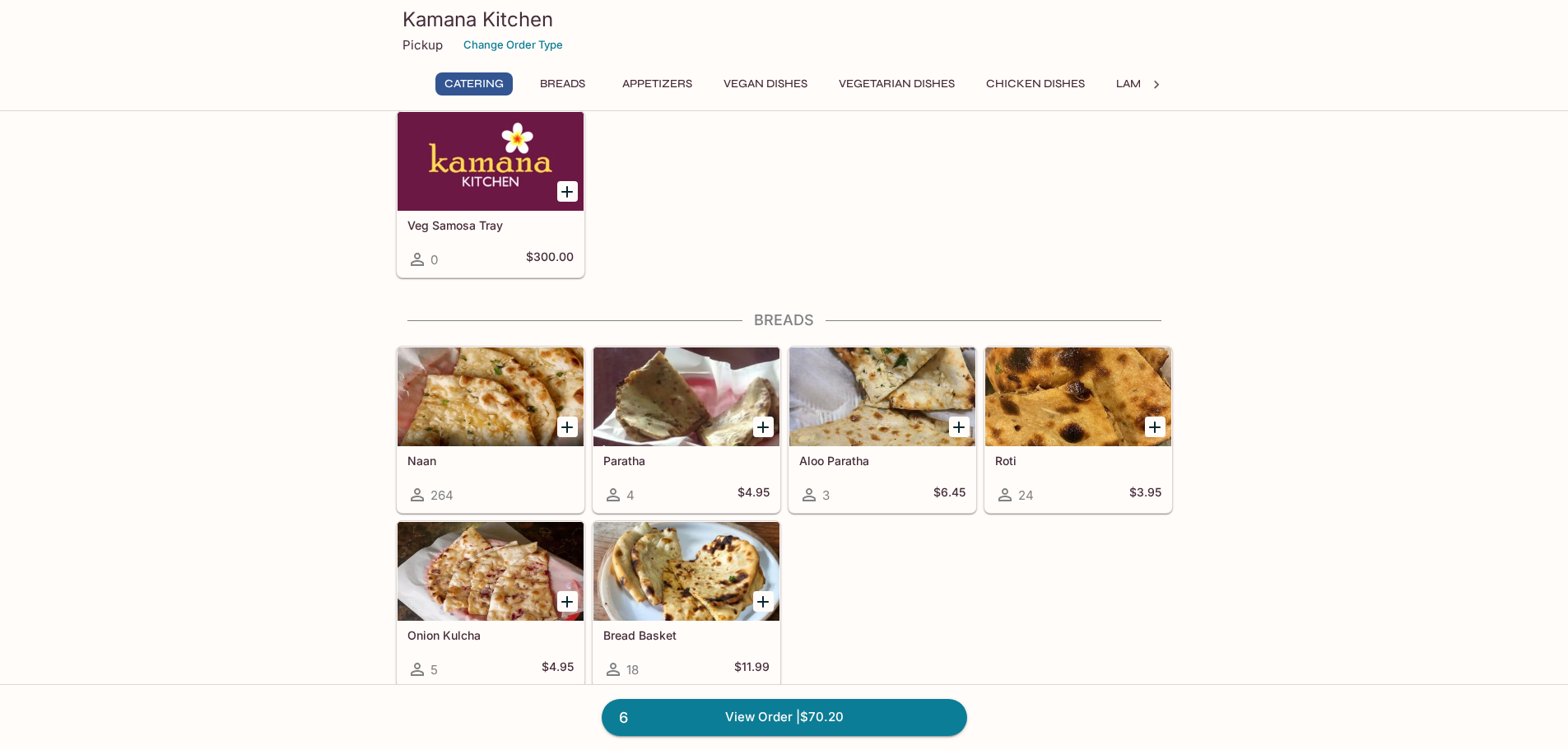
scroll to position [494, 0]
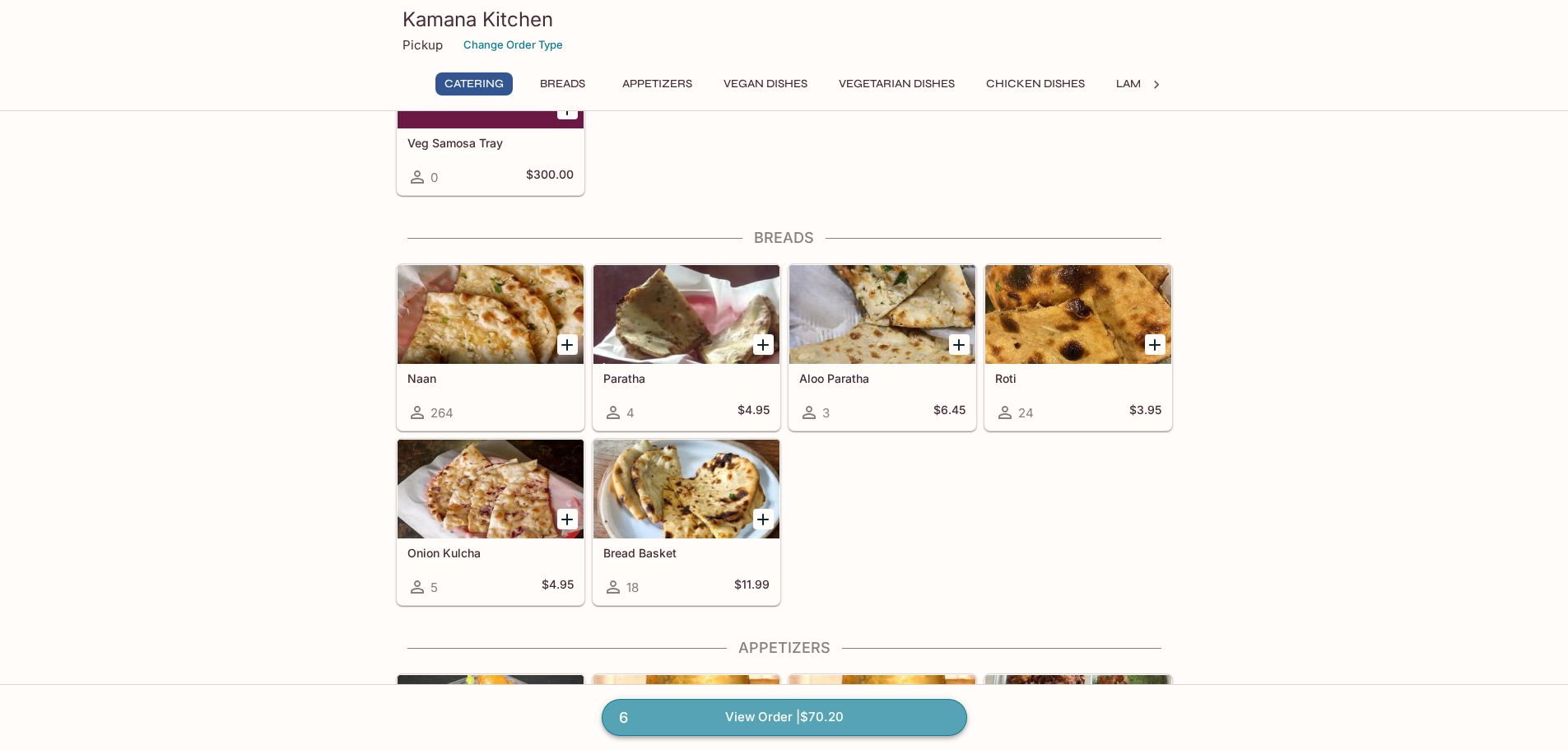
click at [764, 719] on link "6 View Order | $70.20" at bounding box center [785, 716] width 365 height 36
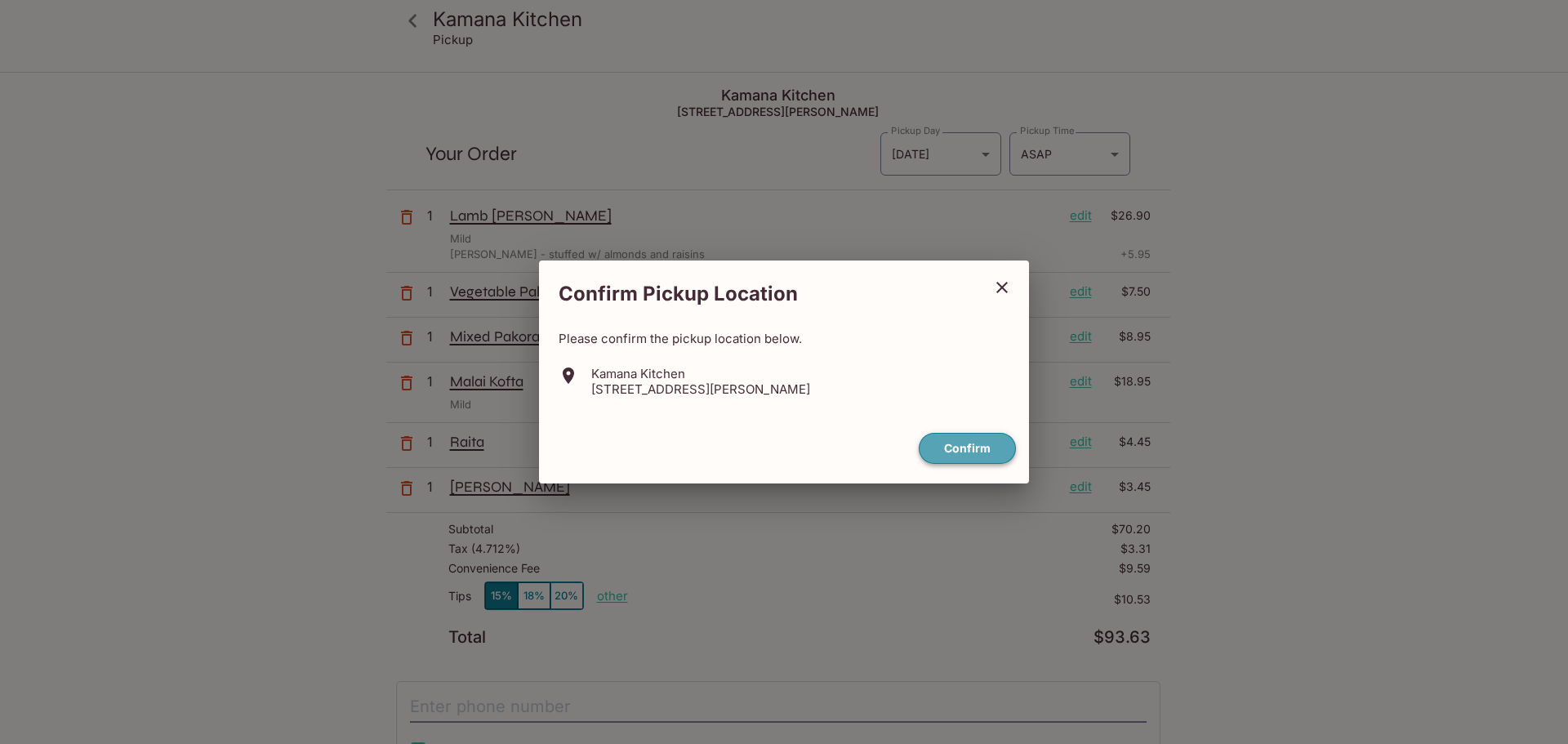
click at [971, 445] on button "Confirm" at bounding box center [967, 449] width 97 height 32
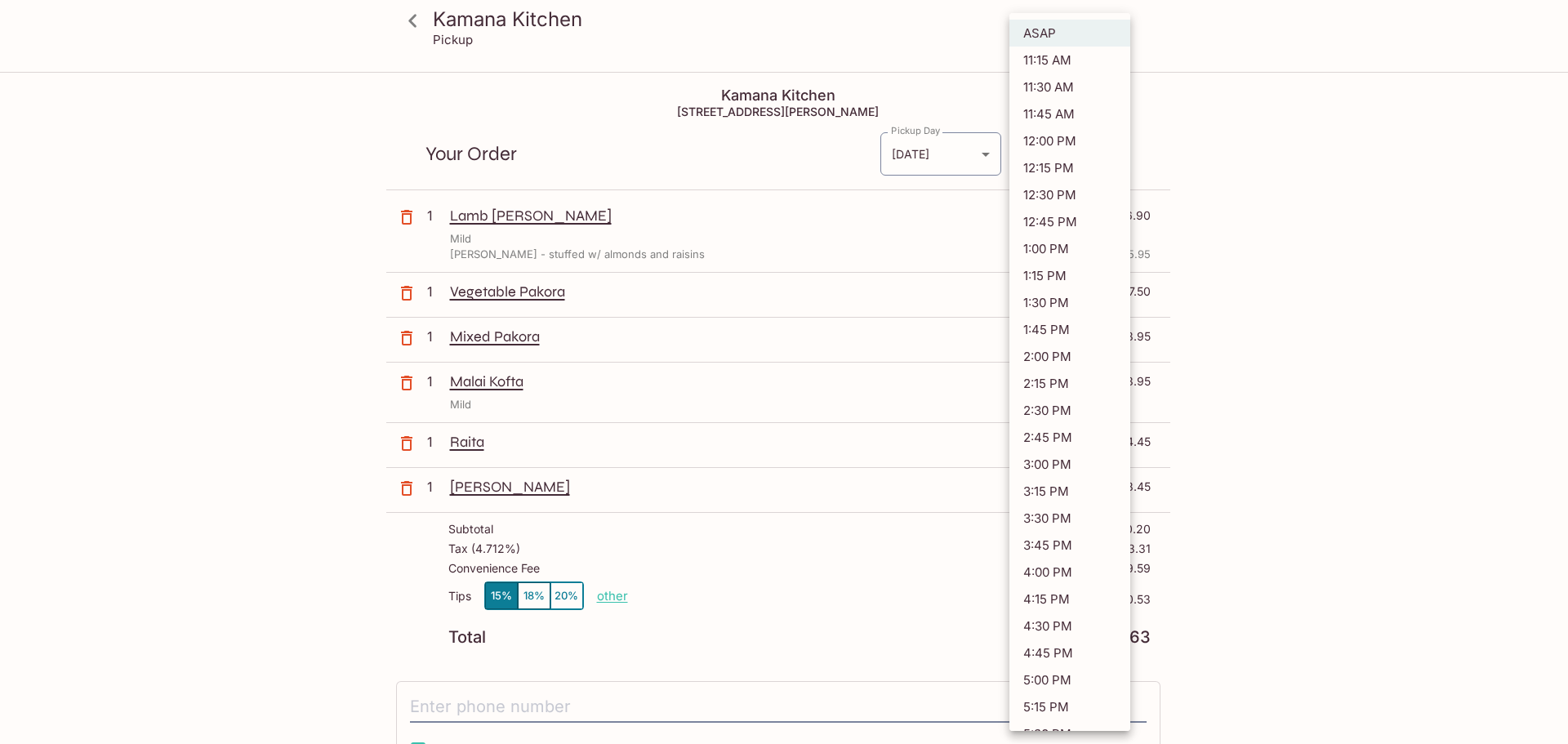
click at [1118, 153] on body "Kamana Kitchen Pickup Kamana Kitchen [STREET_ADDRESS][PERSON_NAME] Your Order P…" at bounding box center [784, 445] width 1568 height 744
click at [1057, 601] on li "4:15 PM" at bounding box center [1070, 599] width 121 height 27
type input "[DATE]T02:15:15.000000Z"
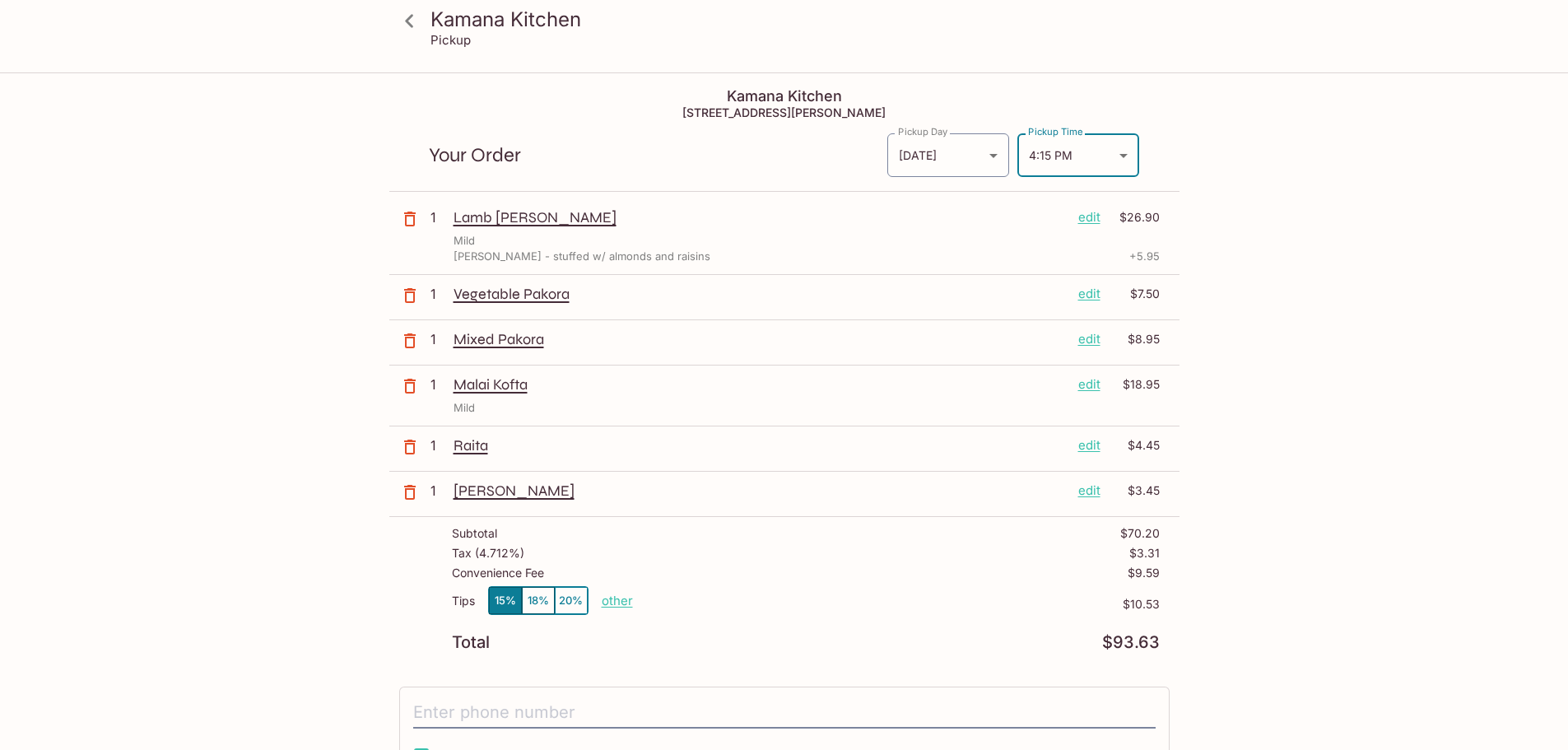
click at [408, 295] on icon "button" at bounding box center [409, 295] width 19 height 19
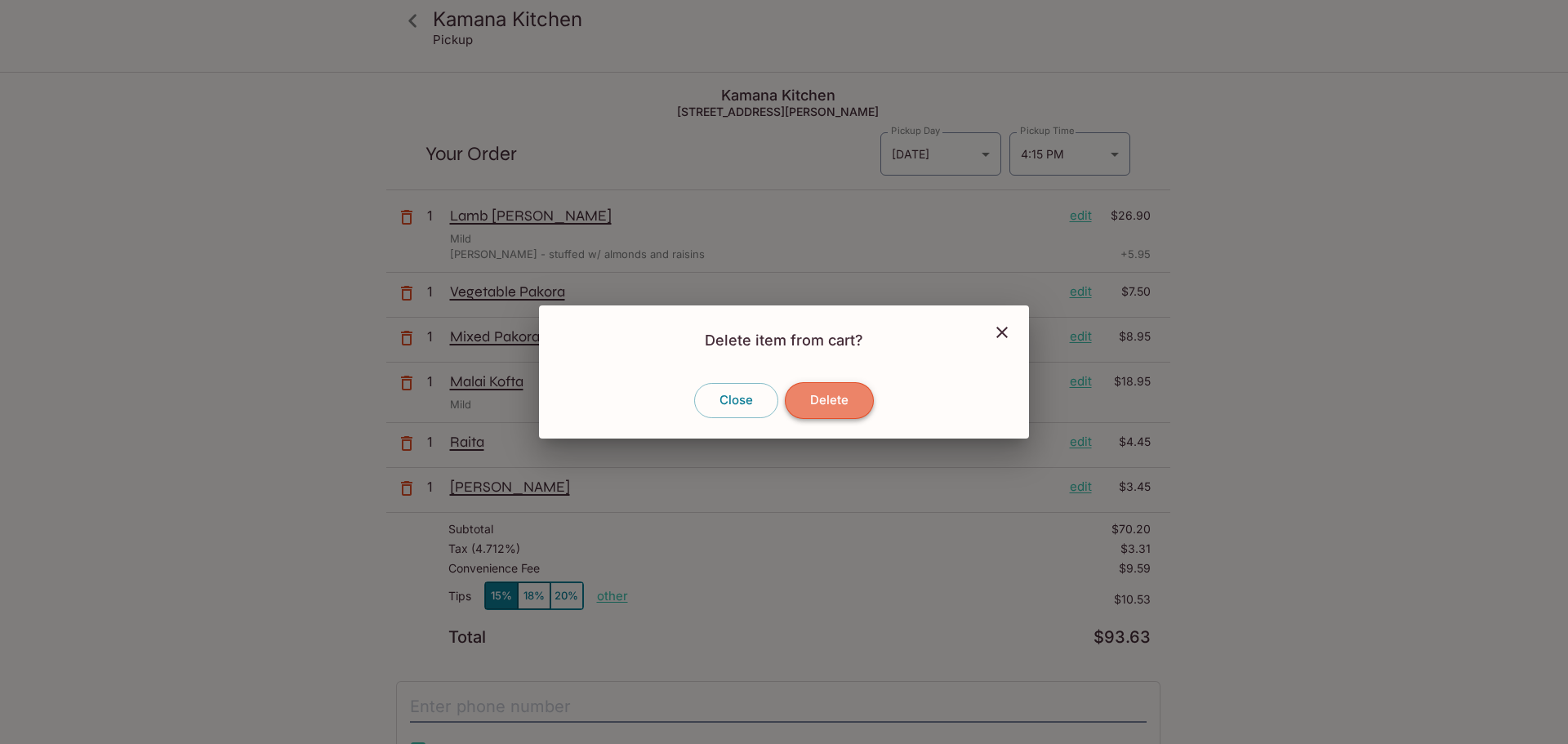
click at [820, 403] on button "Delete" at bounding box center [829, 400] width 89 height 36
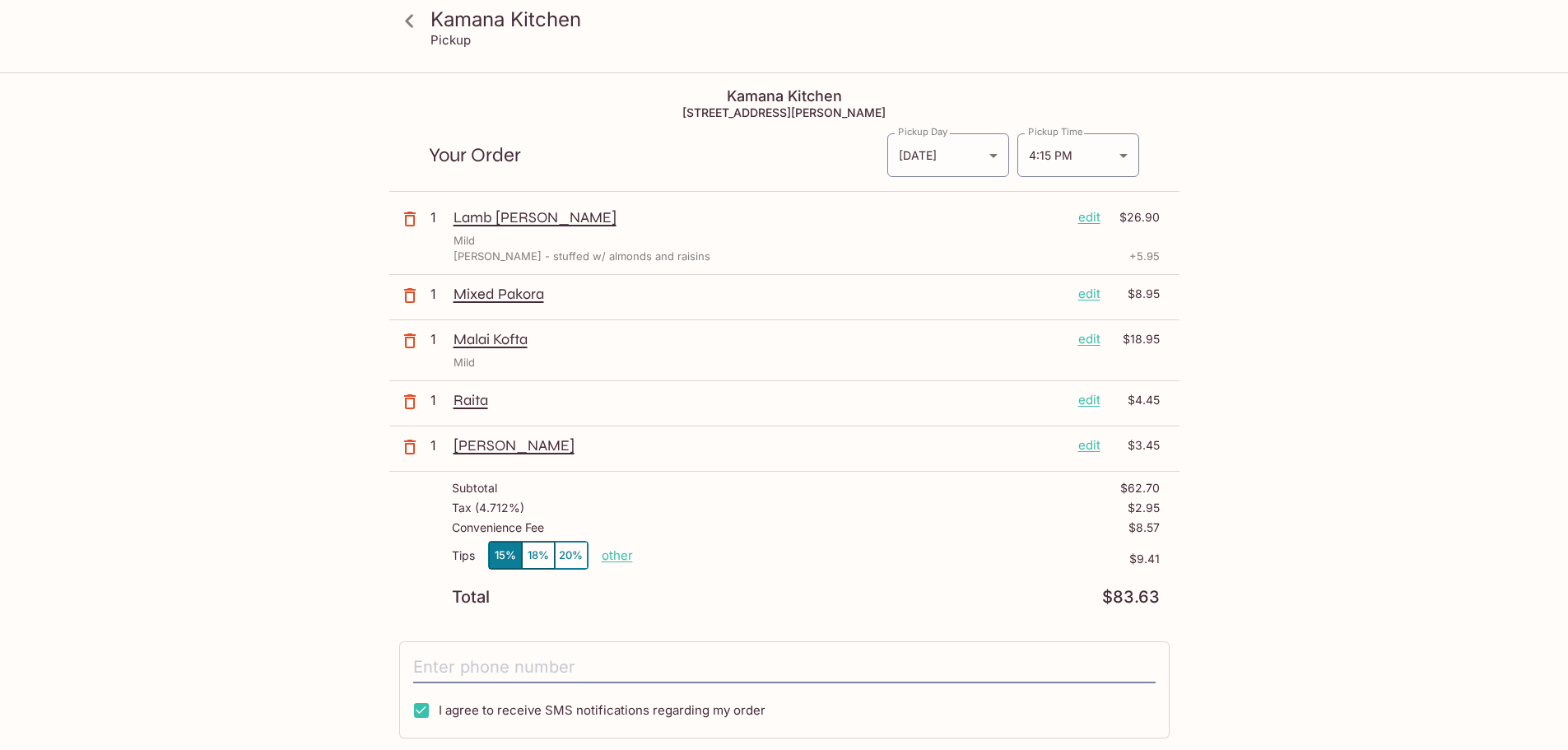
click at [1085, 400] on p "edit" at bounding box center [1089, 399] width 22 height 18
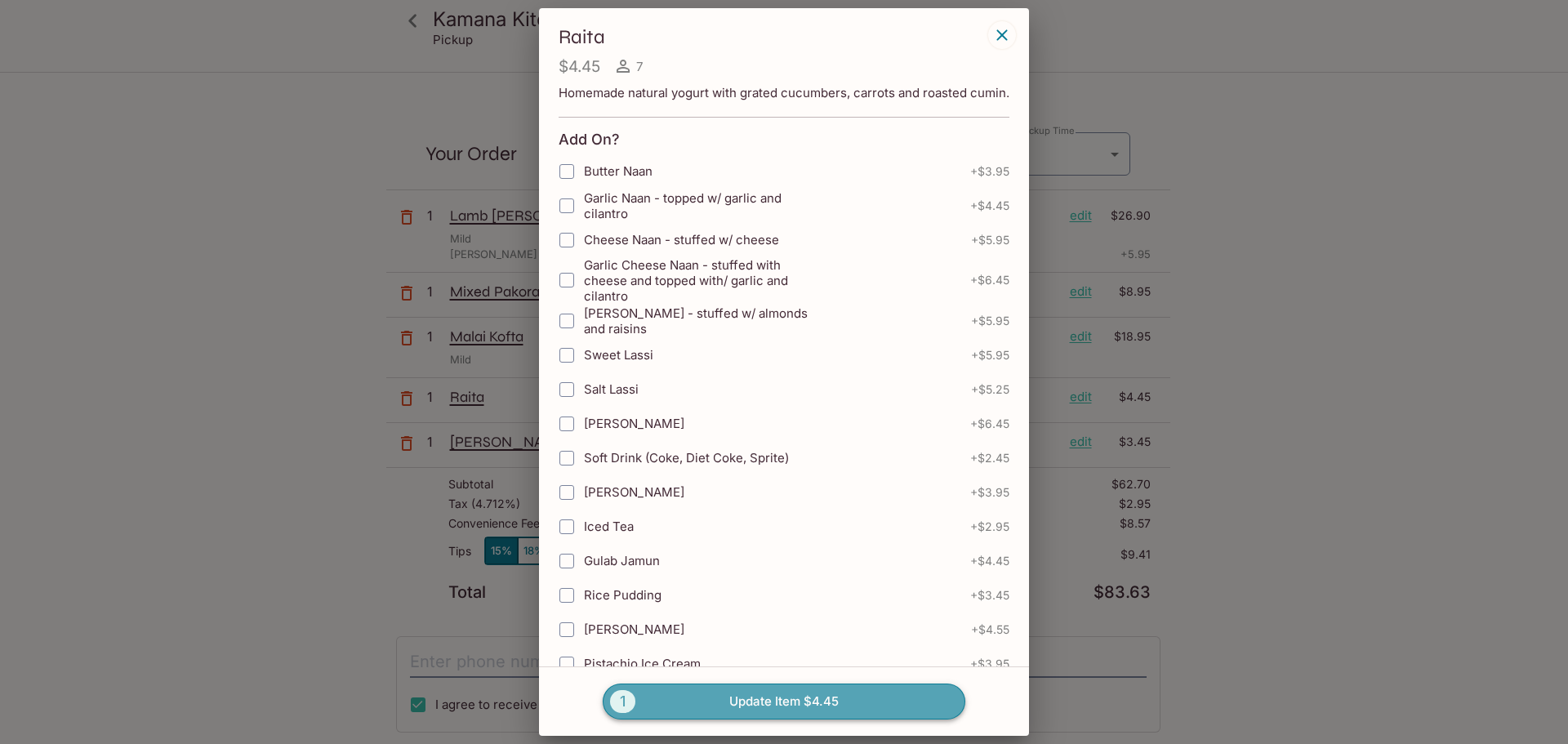
click at [623, 700] on span "1" at bounding box center [623, 700] width 25 height 23
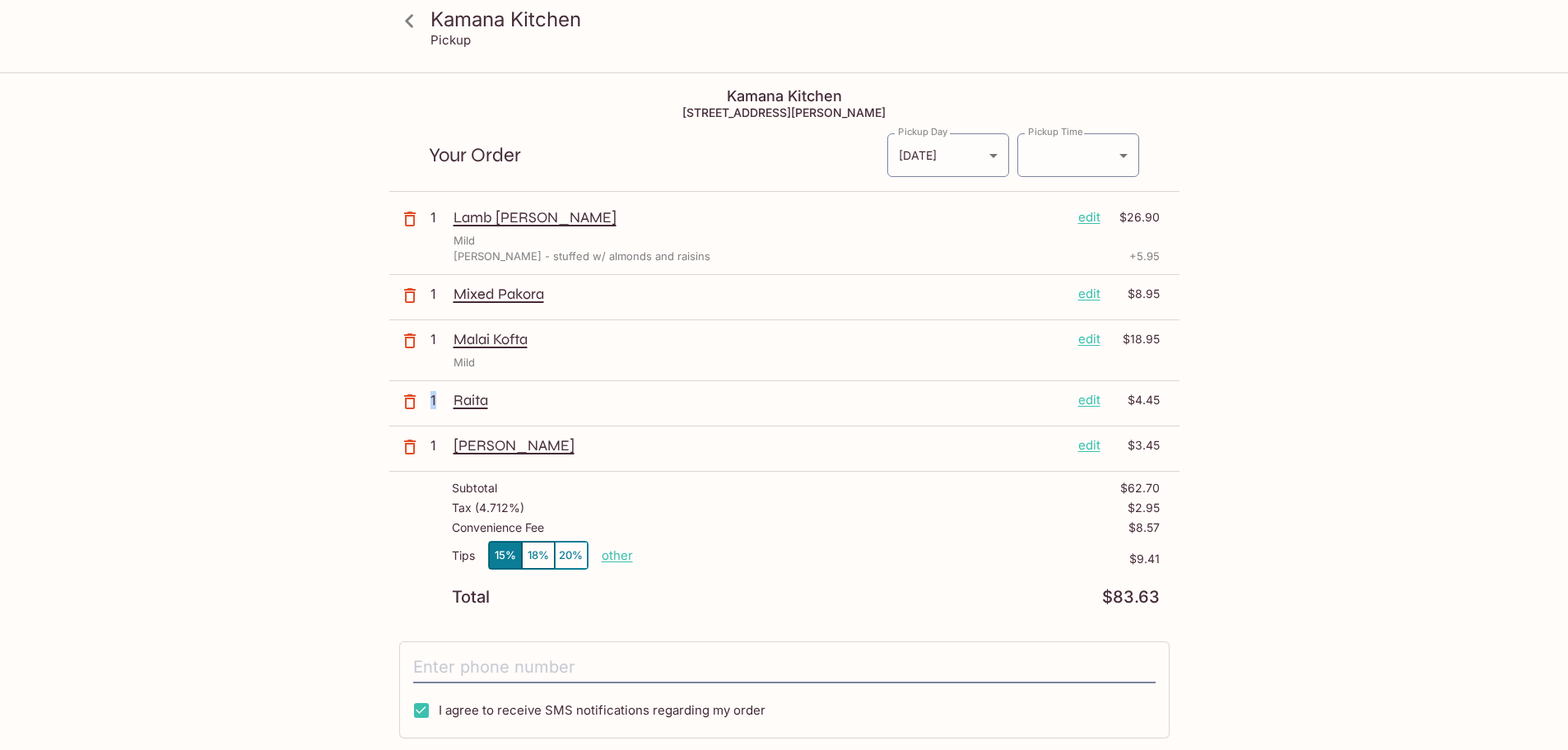
click at [433, 400] on p "1" at bounding box center [438, 399] width 16 height 18
click at [1095, 399] on p "edit" at bounding box center [1089, 399] width 22 height 18
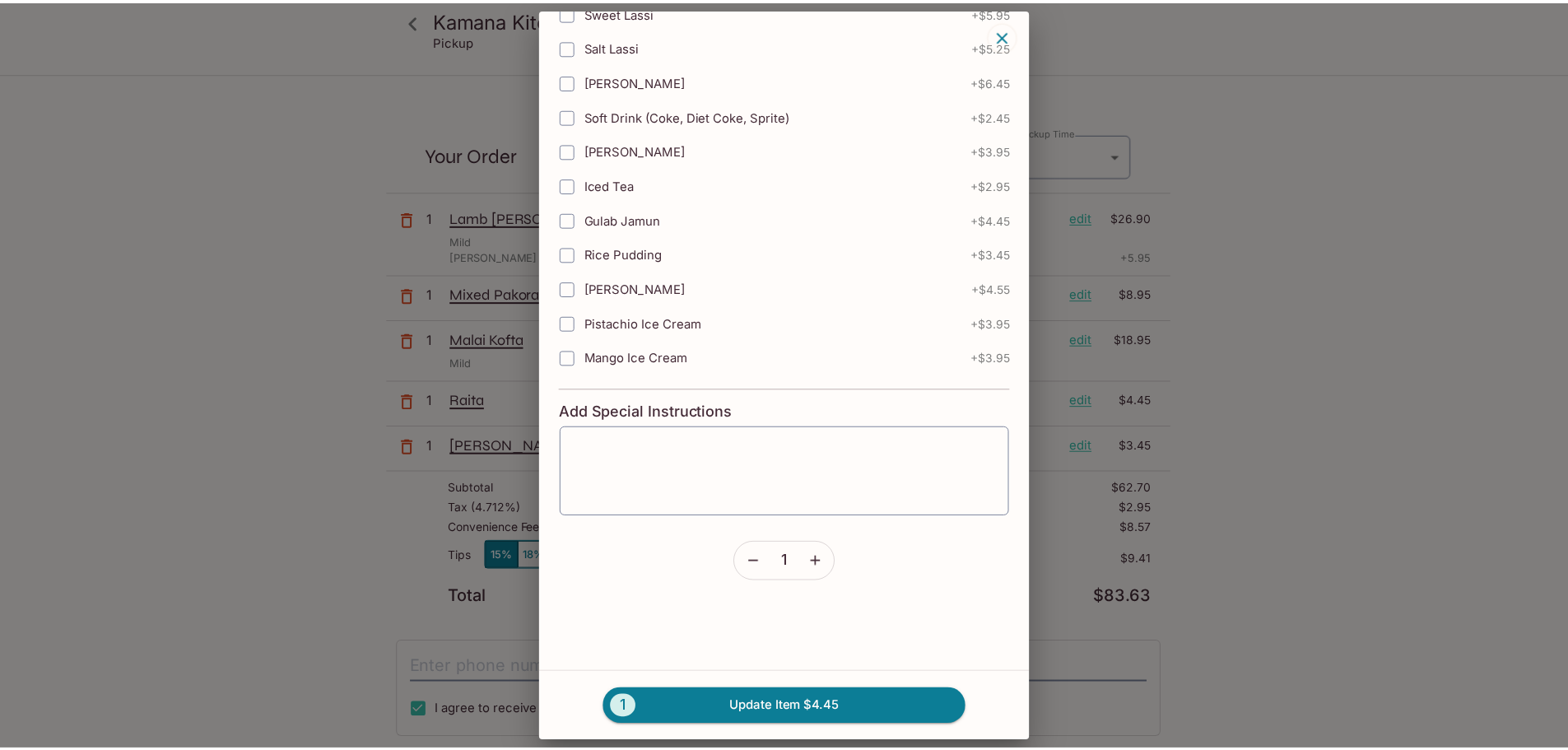
scroll to position [361, 0]
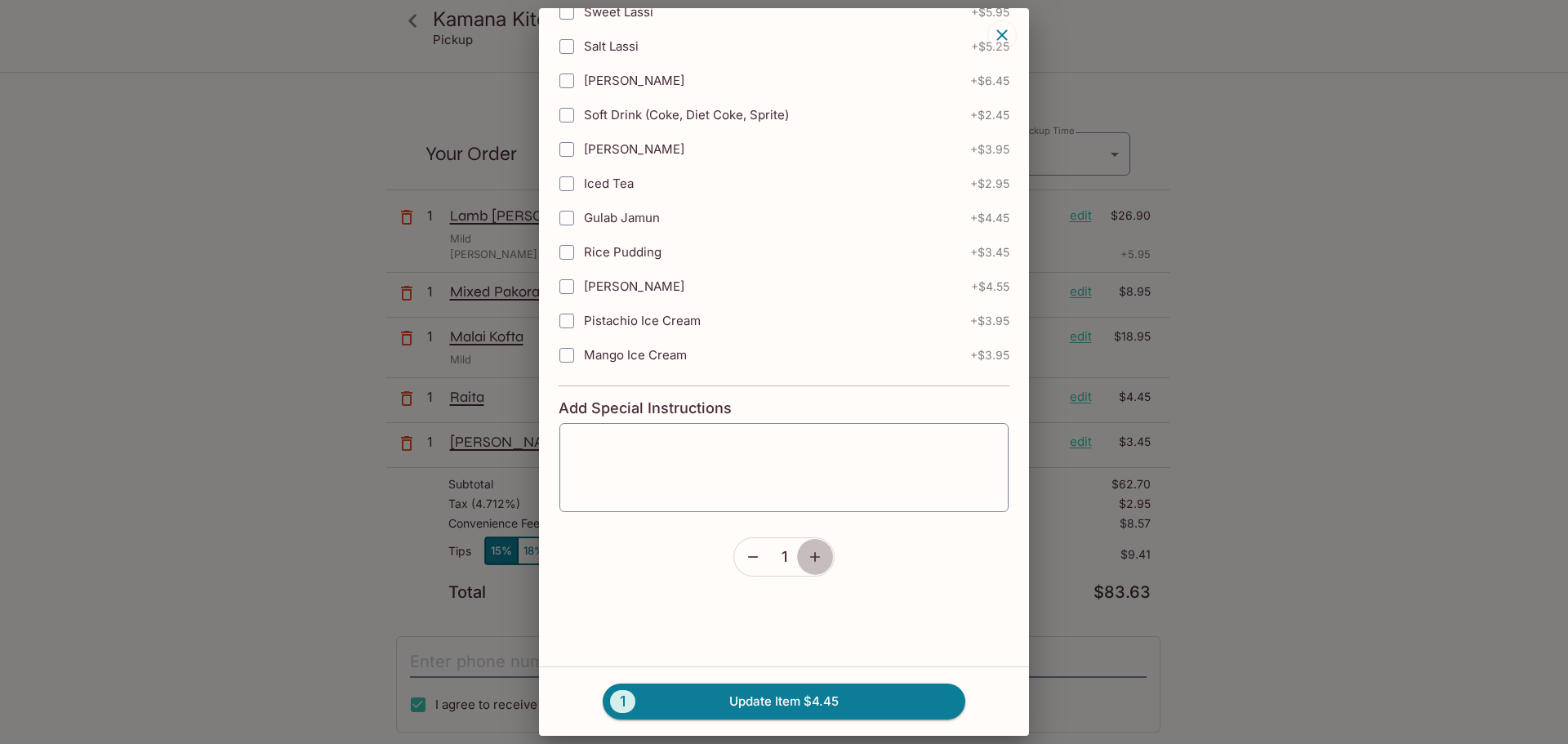
click at [810, 555] on icon "button" at bounding box center [815, 556] width 16 height 16
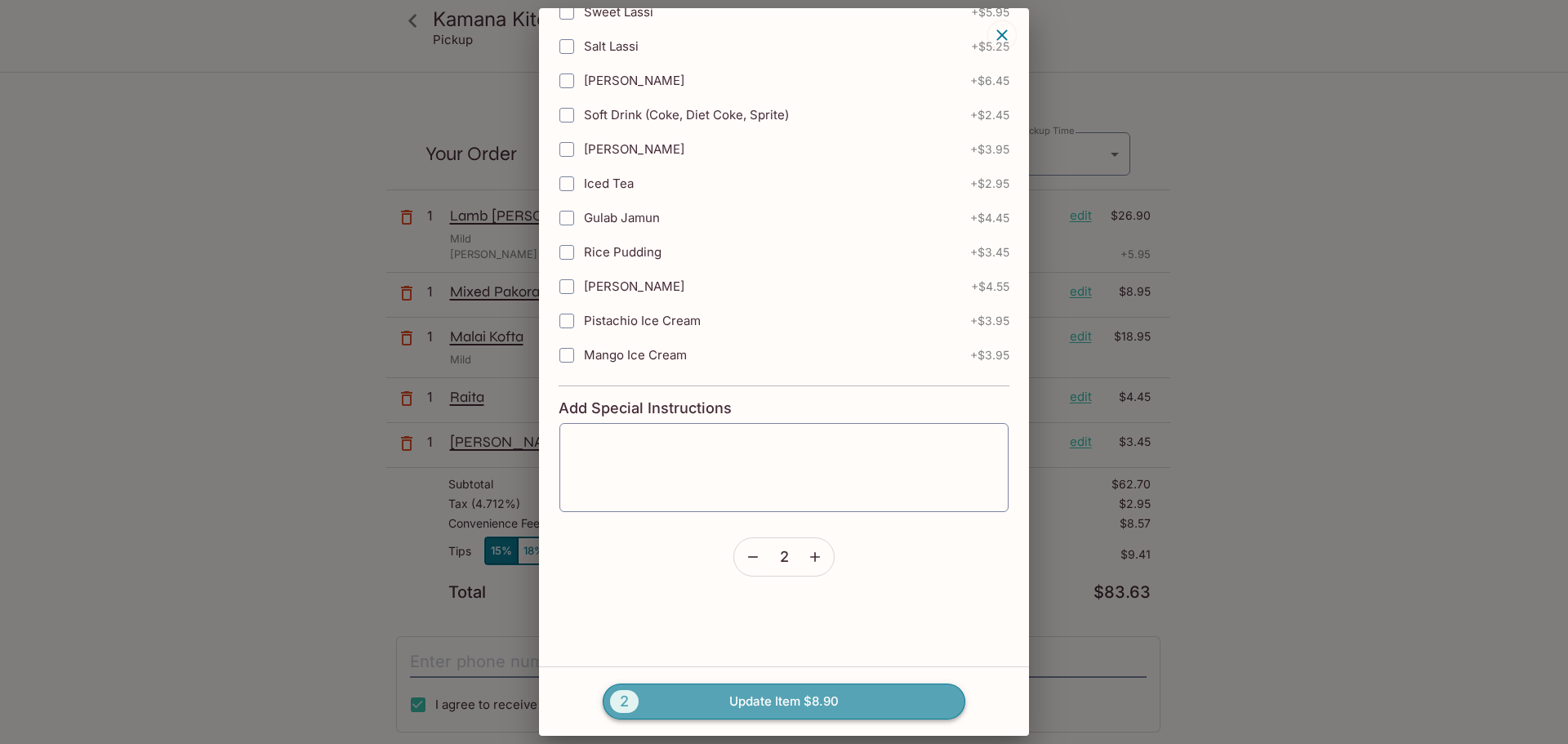
click at [789, 697] on button "2 Update Item $8.90" at bounding box center [784, 701] width 362 height 36
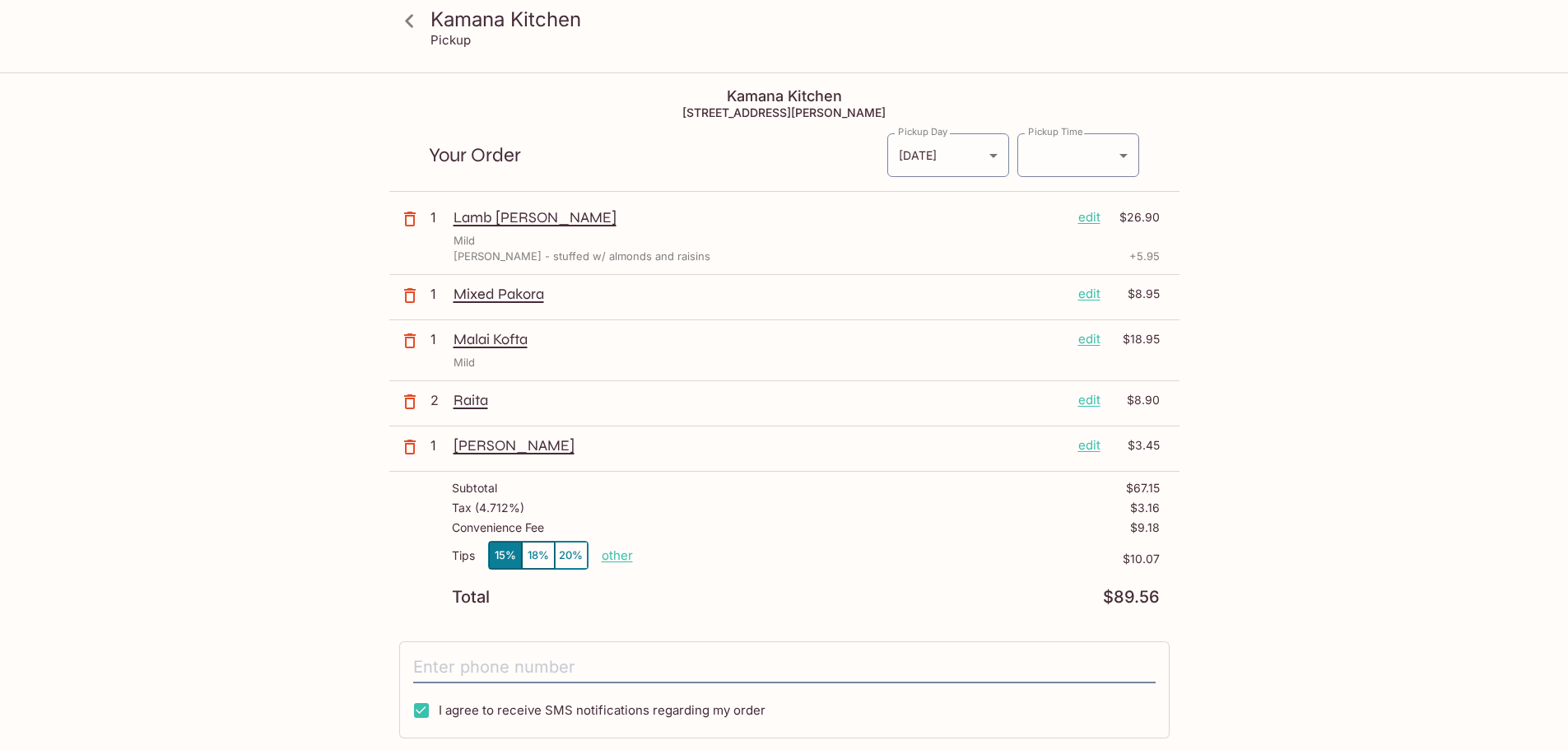
click at [503, 339] on p "Malai Kofta" at bounding box center [759, 338] width 611 height 18
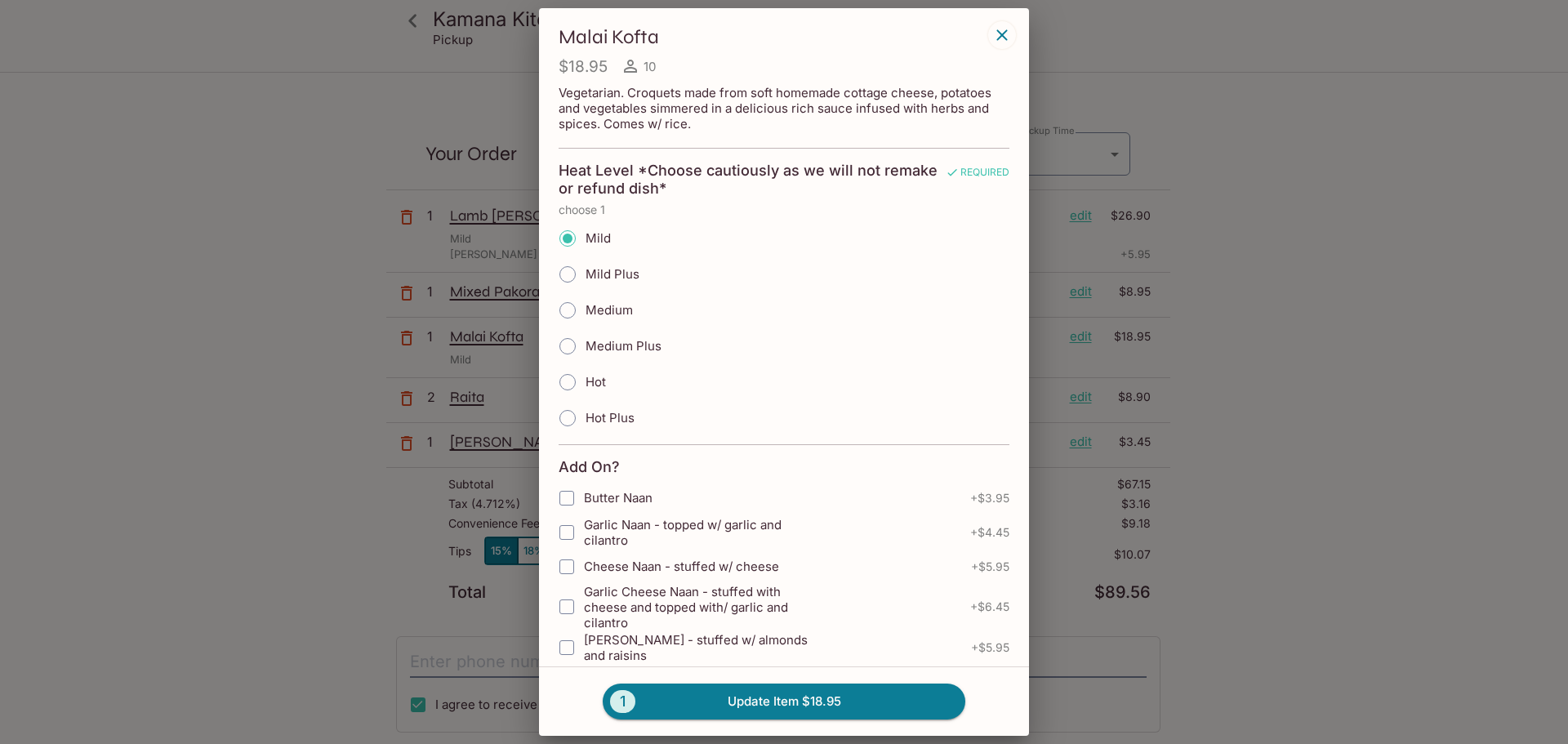
click at [1000, 33] on icon "button" at bounding box center [1001, 34] width 11 height 11
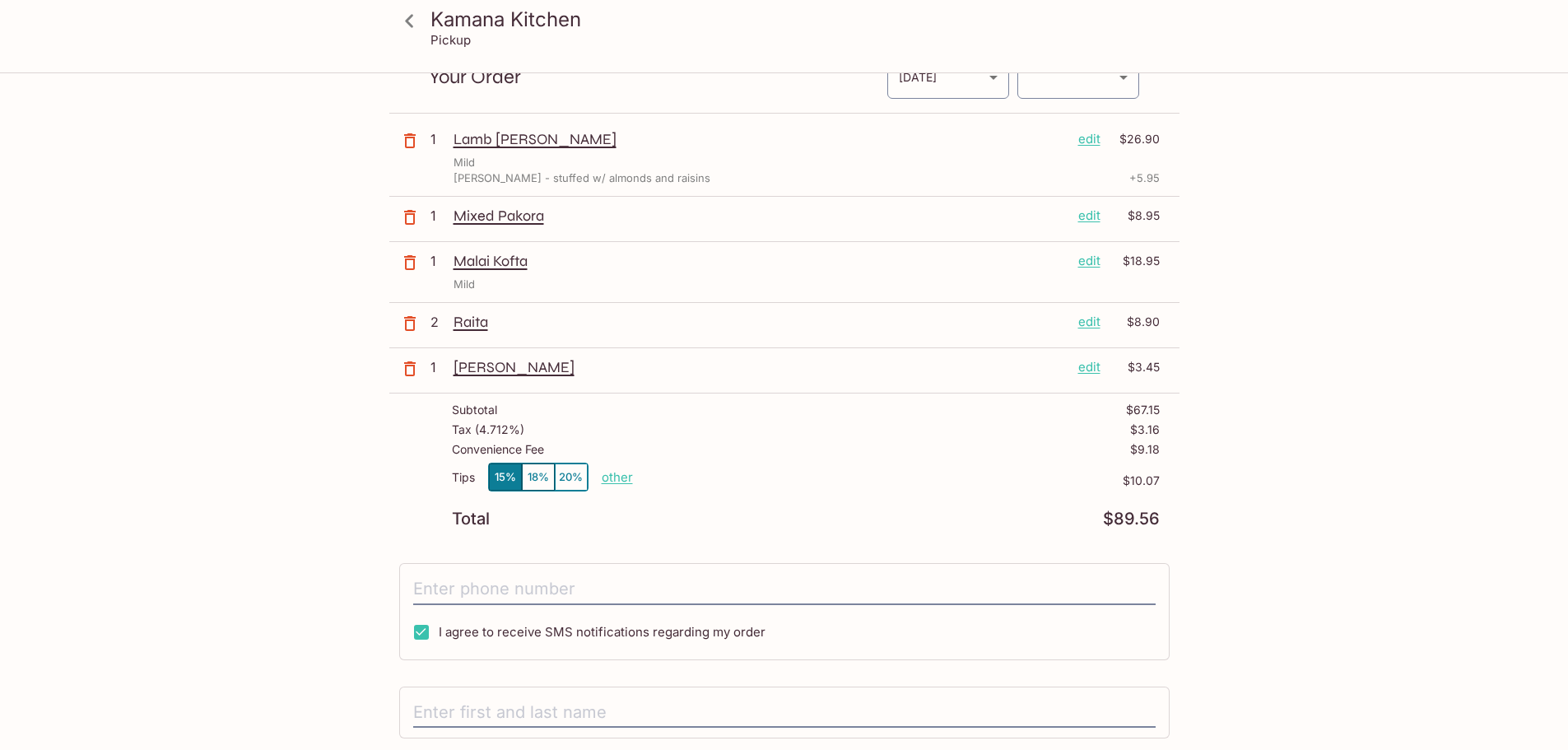
scroll to position [246, 0]
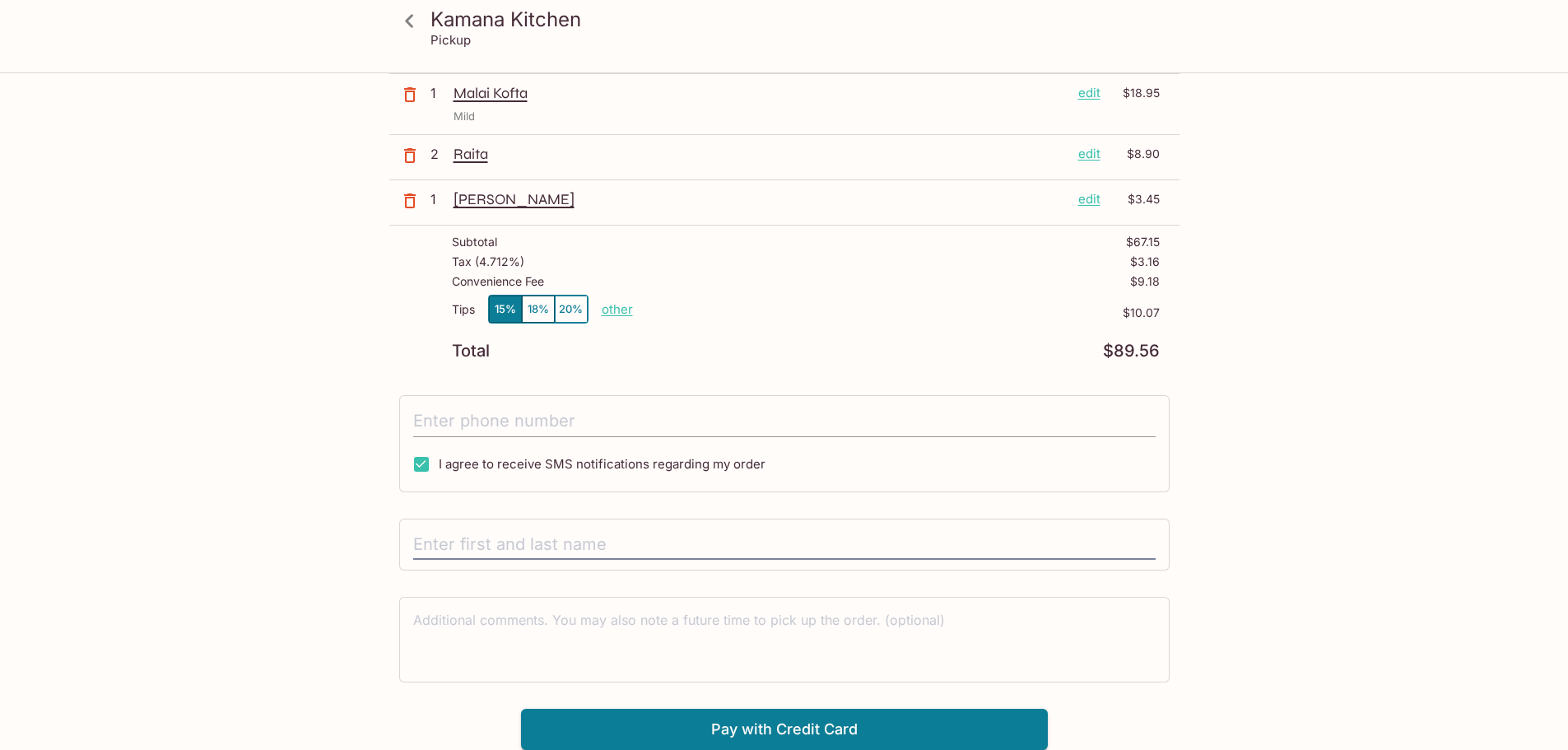
click at [542, 422] on input "tel" at bounding box center [785, 421] width 743 height 31
type input "[PHONE_NUMBER]"
click at [577, 545] on input "text" at bounding box center [785, 545] width 743 height 31
type input "g"
type input "G"
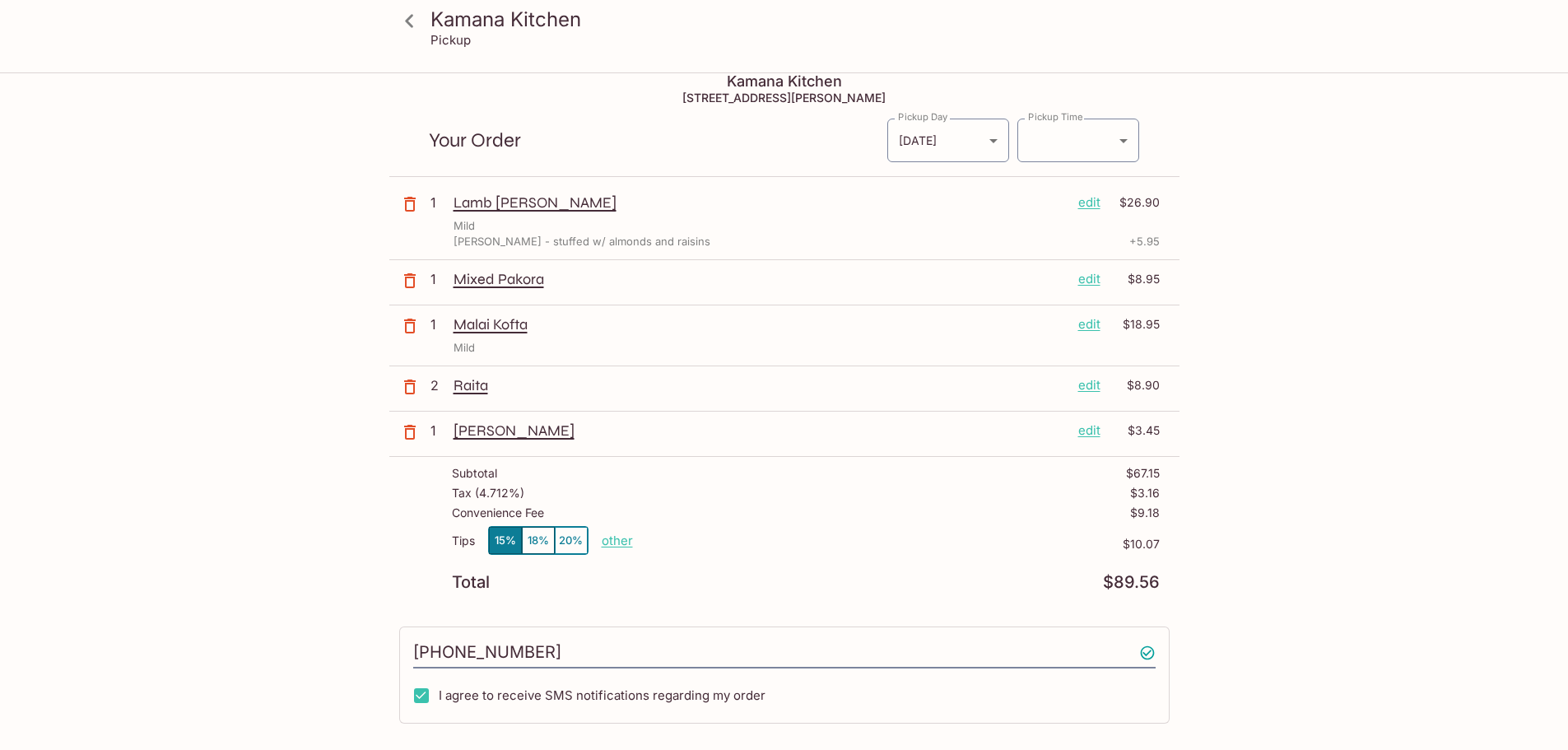
scroll to position [0, 0]
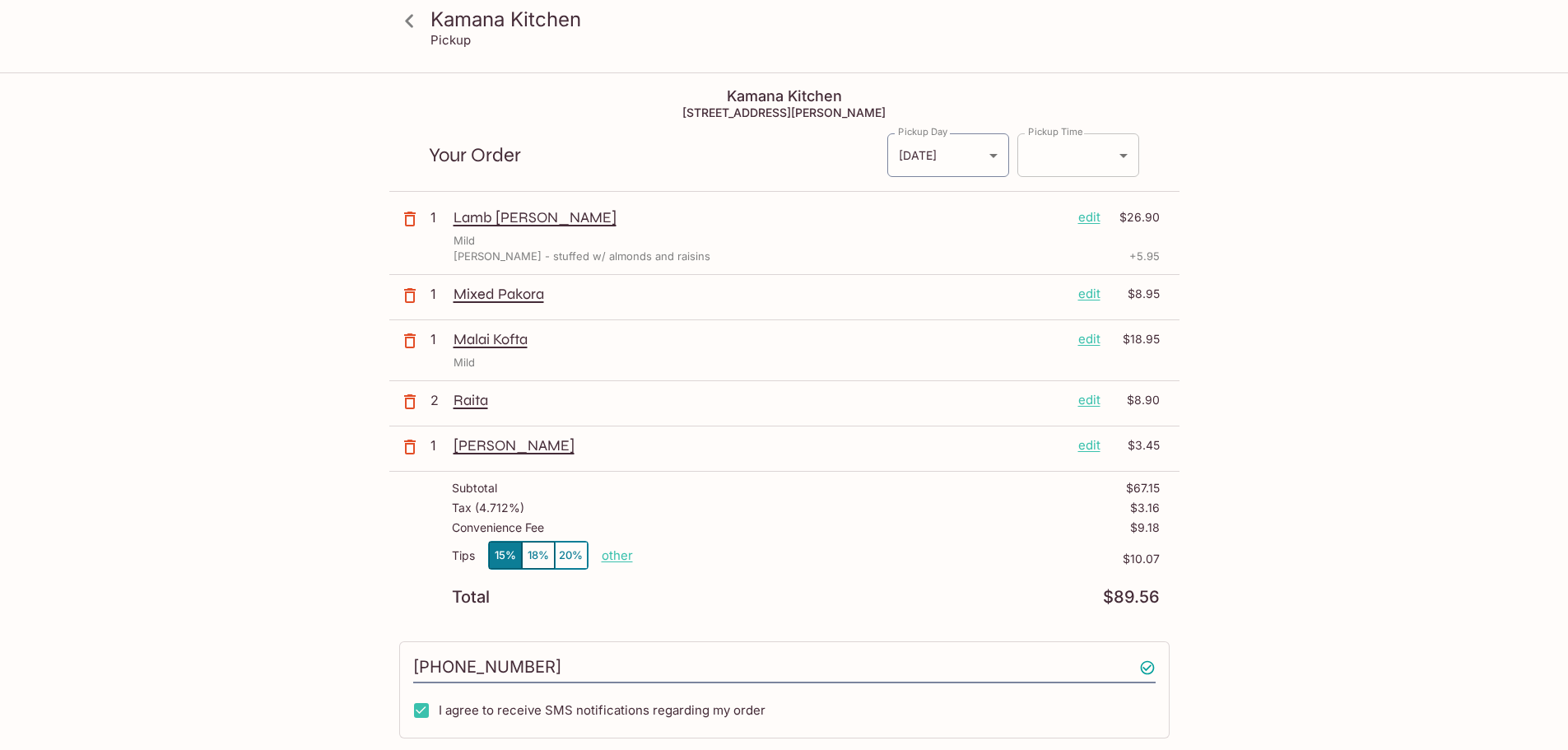
type input "[PERSON_NAME]"
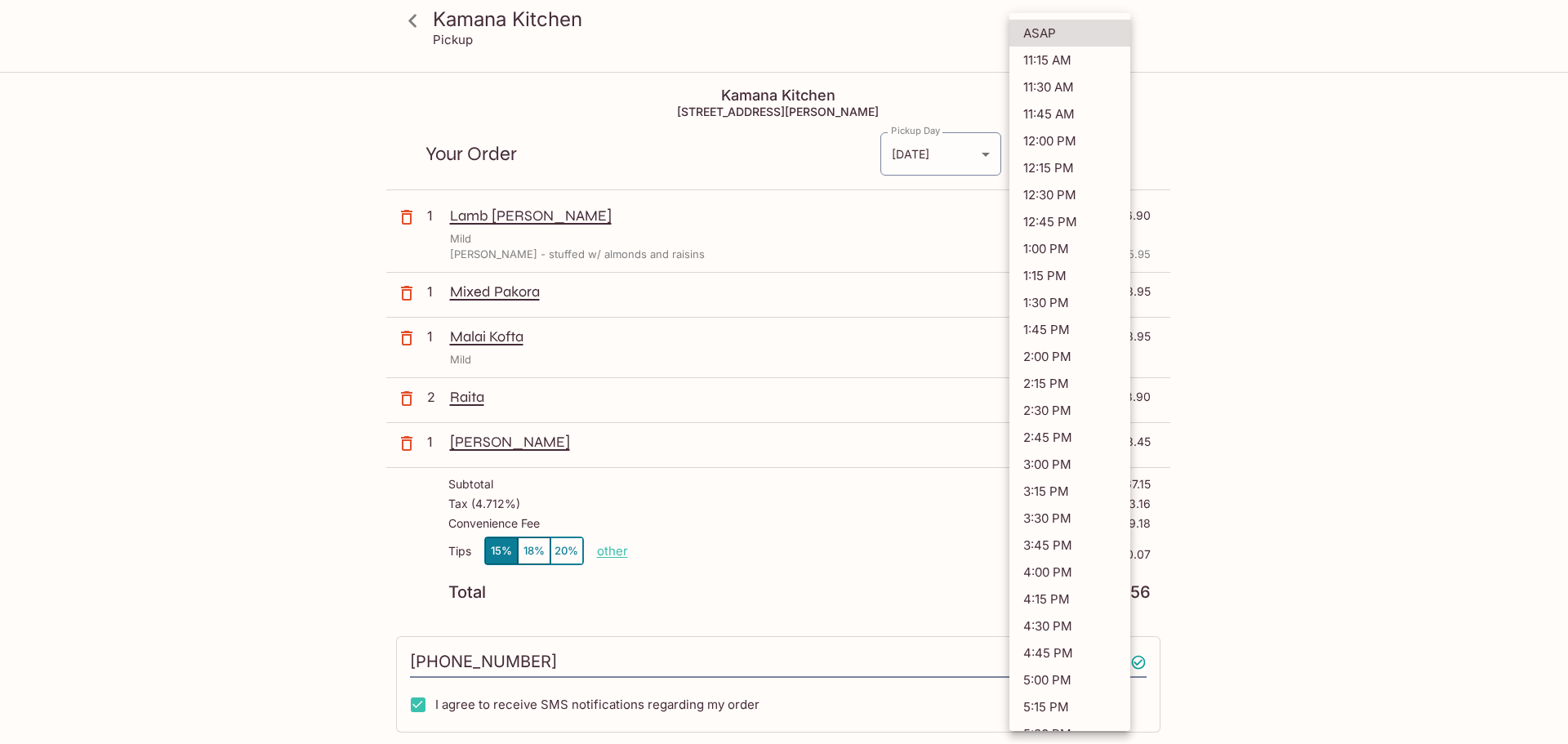
click at [1115, 154] on body "Kamana Kitchen Pickup Kamana Kitchen [STREET_ADDRESS][PERSON_NAME] Your Order P…" at bounding box center [784, 445] width 1568 height 744
click at [1050, 600] on li "4:15 PM" at bounding box center [1070, 599] width 121 height 27
type input "[DATE]T02:15:59.000000Z"
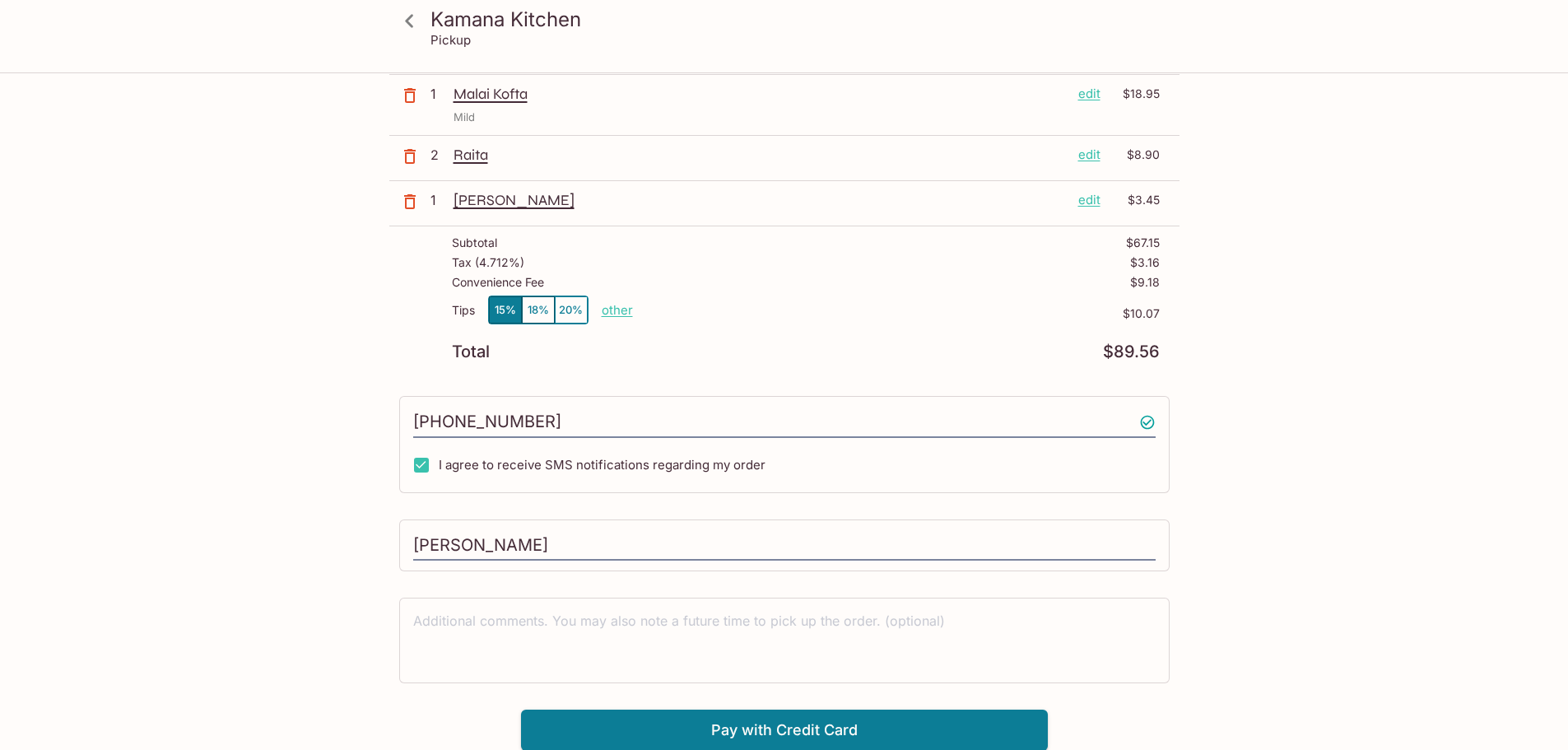
scroll to position [246, 0]
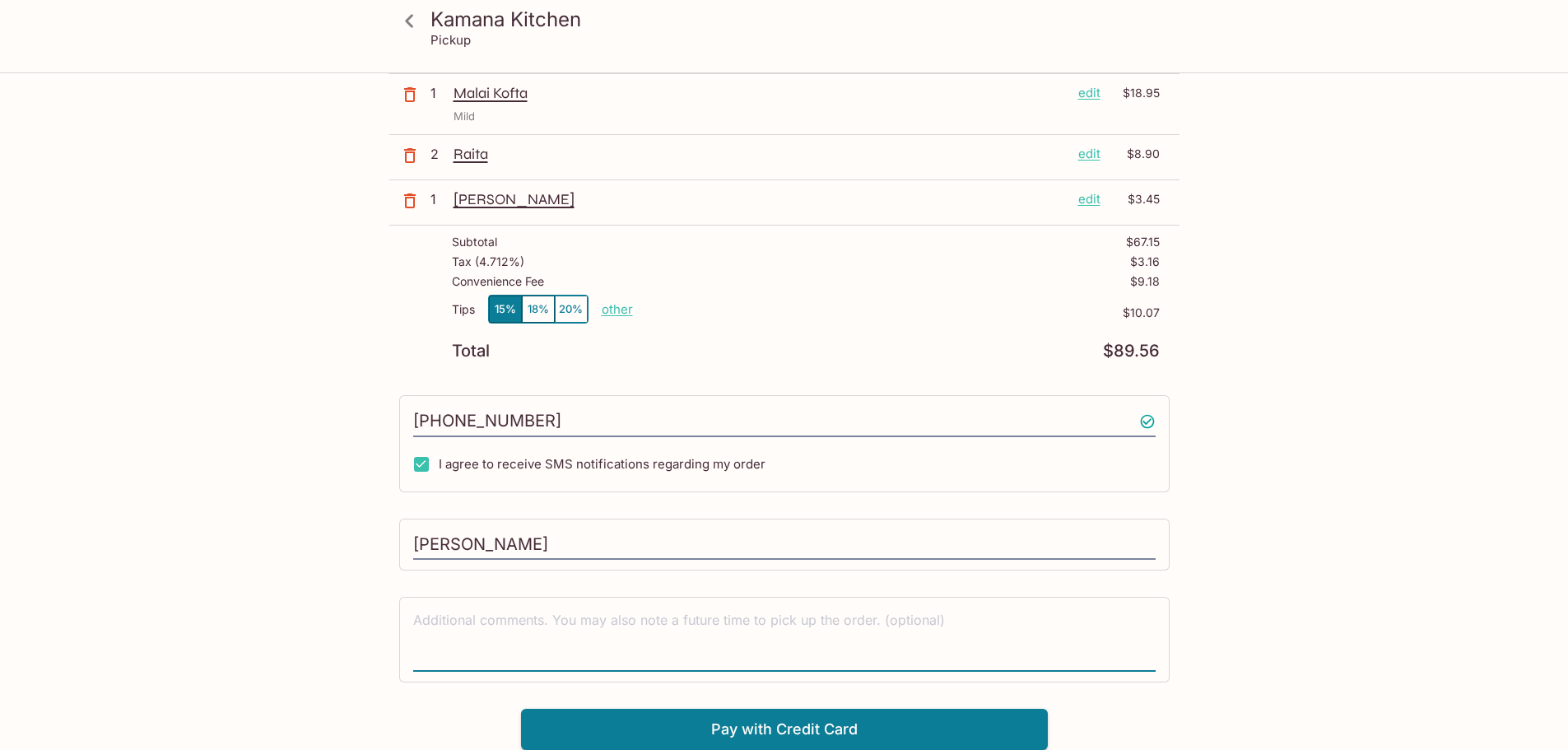
click at [447, 616] on textarea at bounding box center [785, 638] width 743 height 57
type textarea "Pick up [DATE], around 4:15 pm"
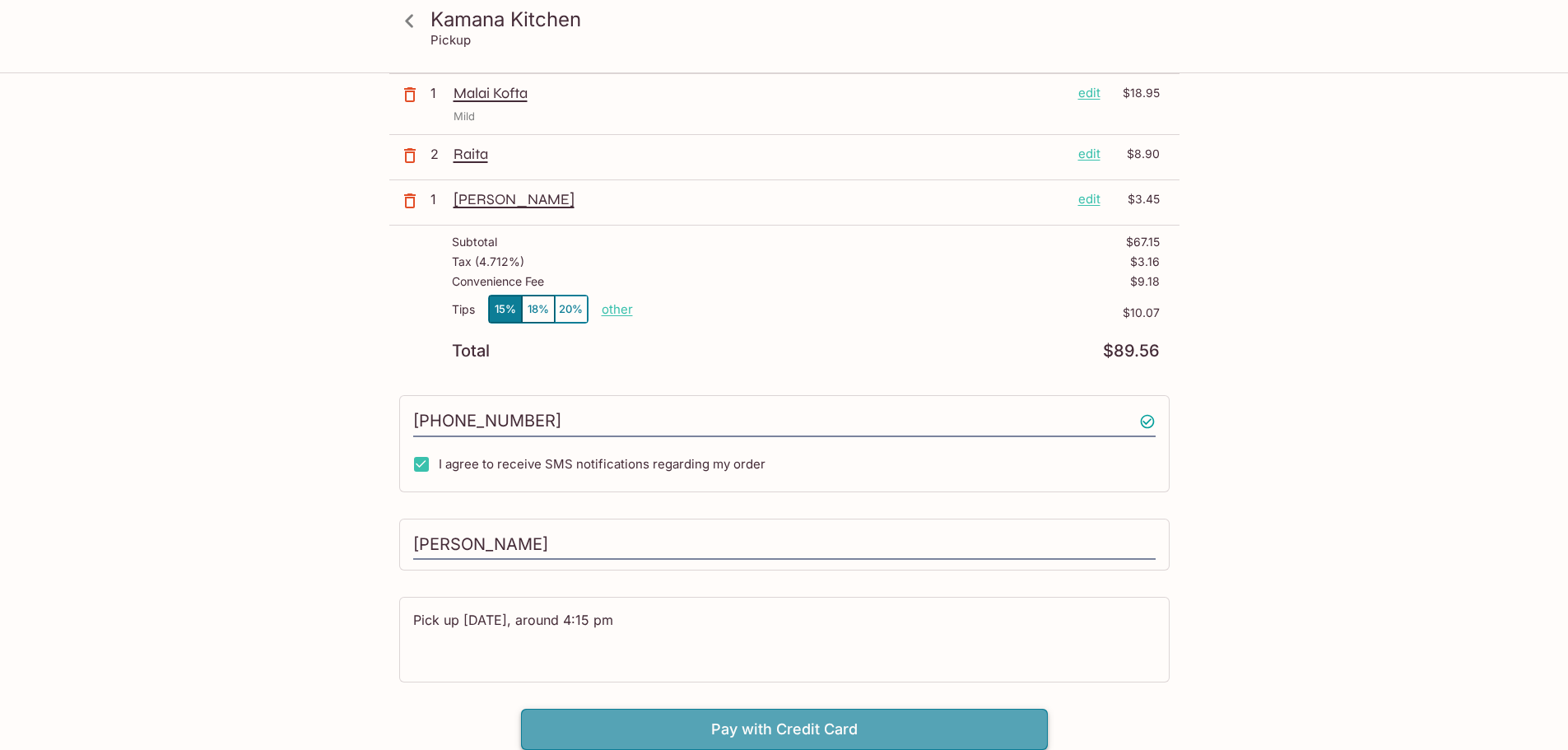
click at [803, 731] on button "Pay with Credit Card" at bounding box center [784, 729] width 527 height 41
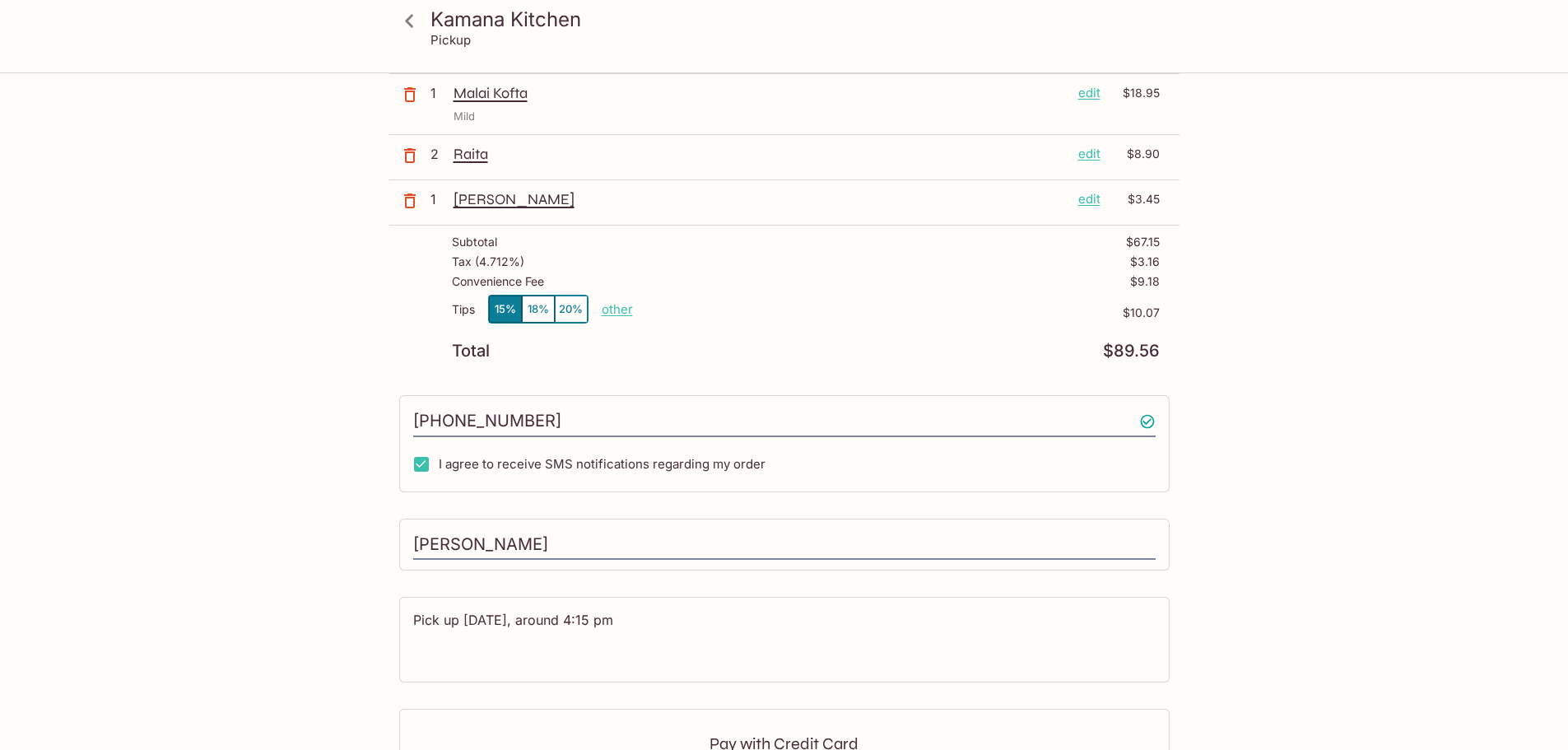
scroll to position [493, 0]
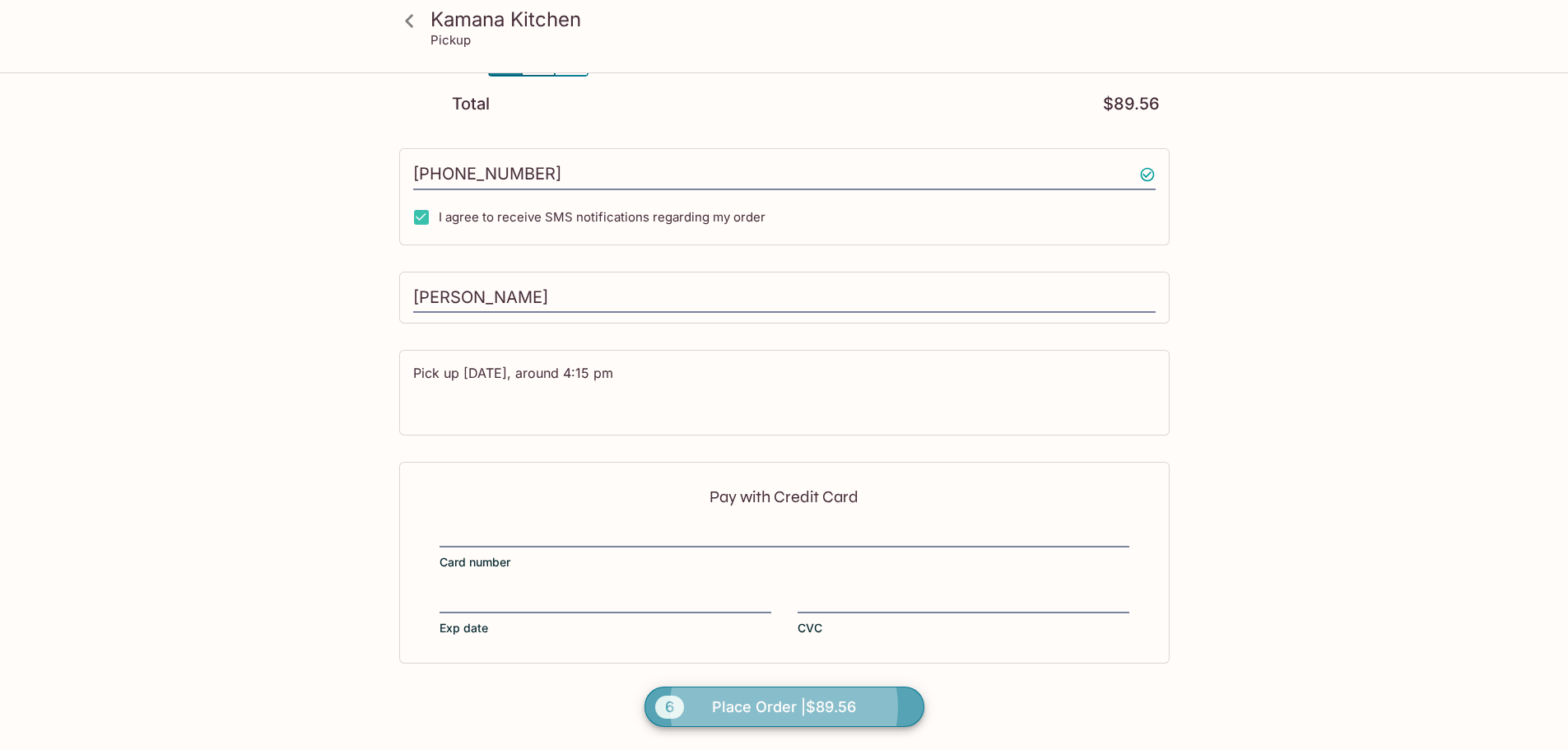
click at [753, 709] on span "Place Order | $89.56" at bounding box center [784, 707] width 144 height 26
